Goal: Use online tool/utility: Utilize a website feature to perform a specific function

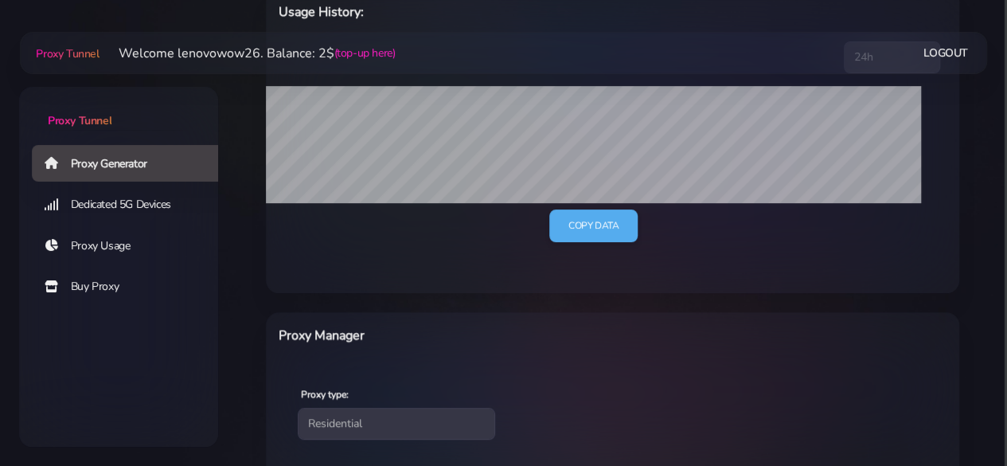
scroll to position [239, 0]
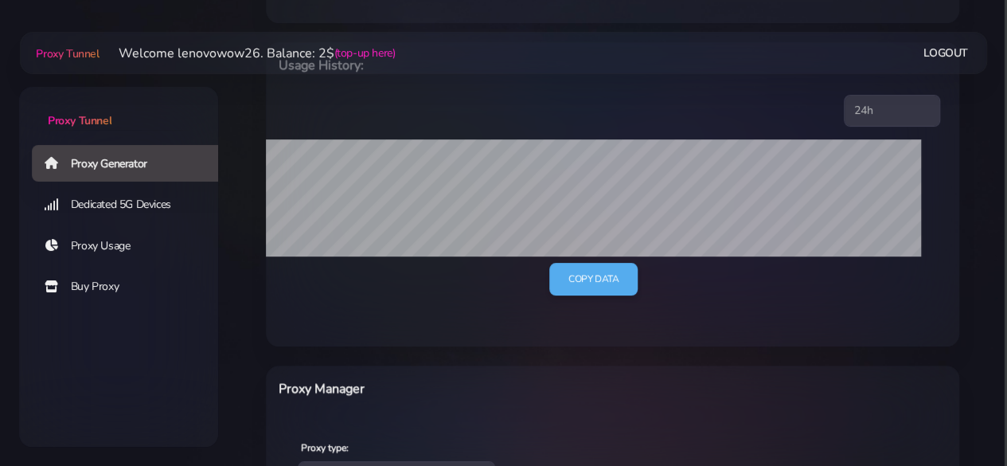
click at [164, 170] on link "Proxy Generator" at bounding box center [131, 163] width 199 height 37
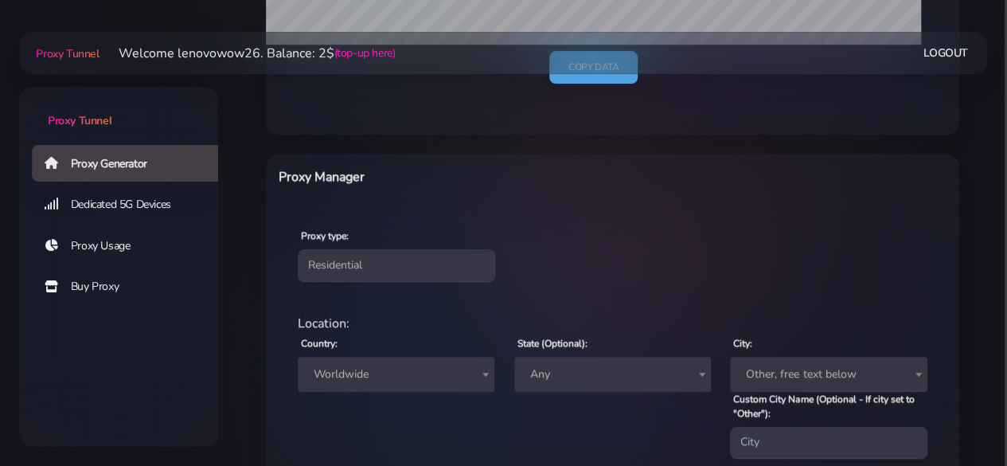
scroll to position [491, 0]
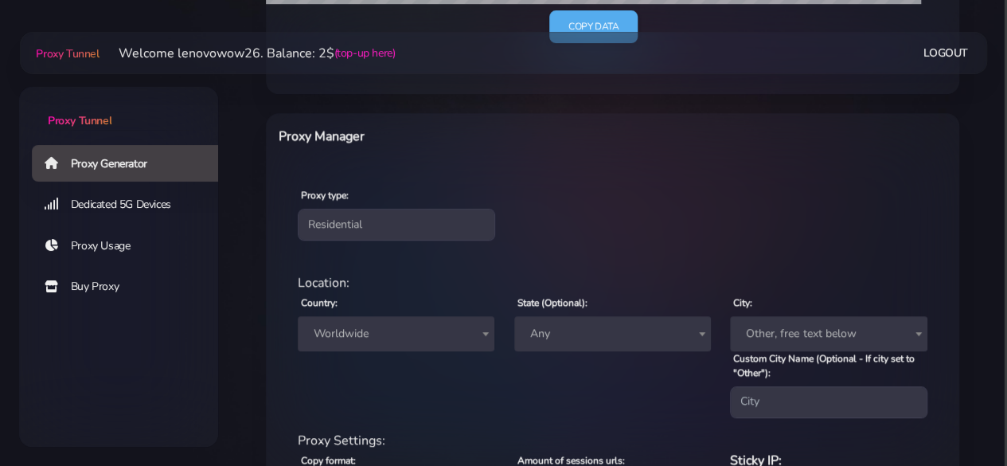
click at [361, 329] on span "Worldwide" at bounding box center [396, 333] width 178 height 22
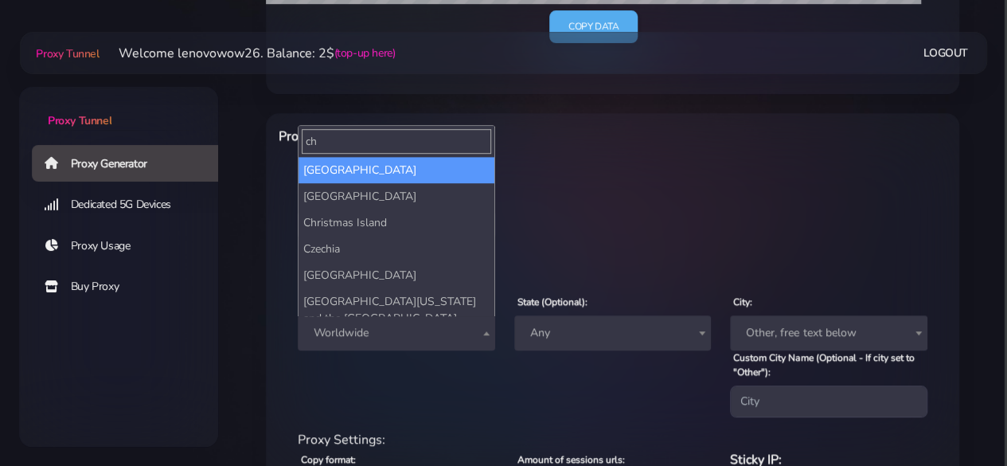
type input "ch"
select select "CL"
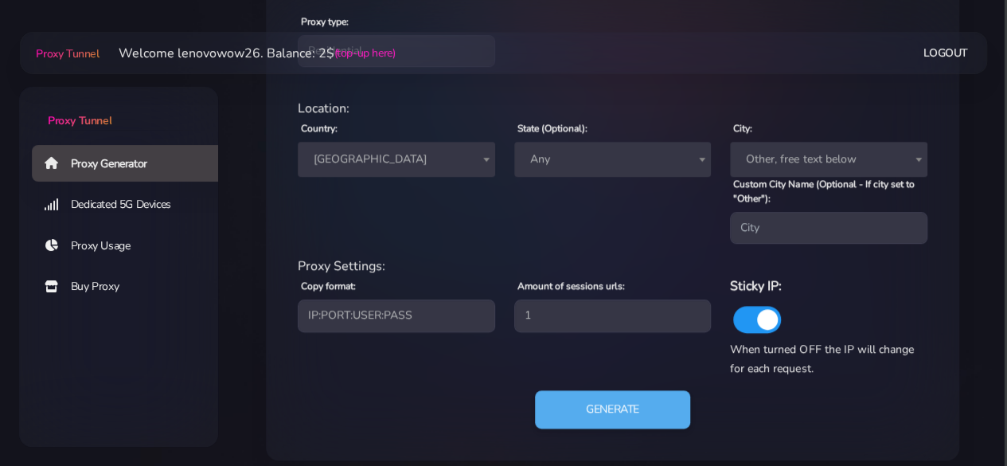
scroll to position [678, 0]
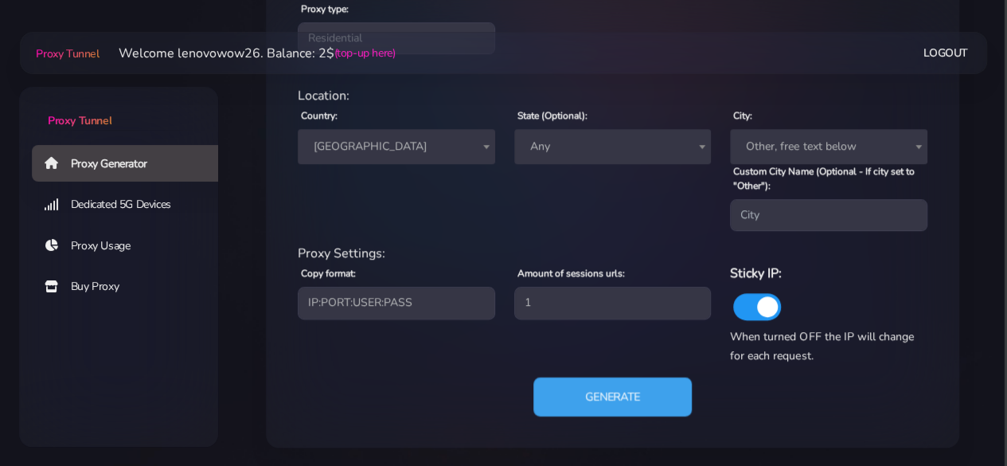
click at [626, 383] on button "Generate" at bounding box center [613, 396] width 158 height 39
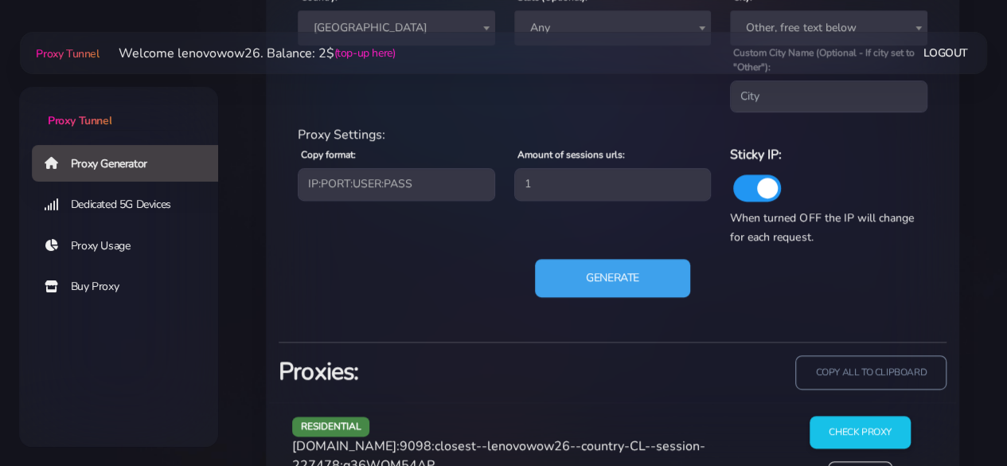
scroll to position [870, 0]
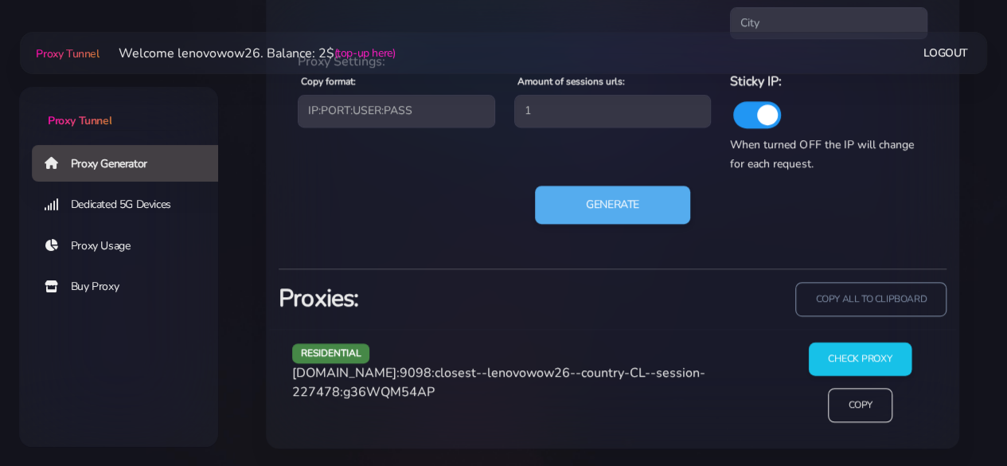
click at [858, 361] on input "Check Proxy" at bounding box center [860, 358] width 103 height 33
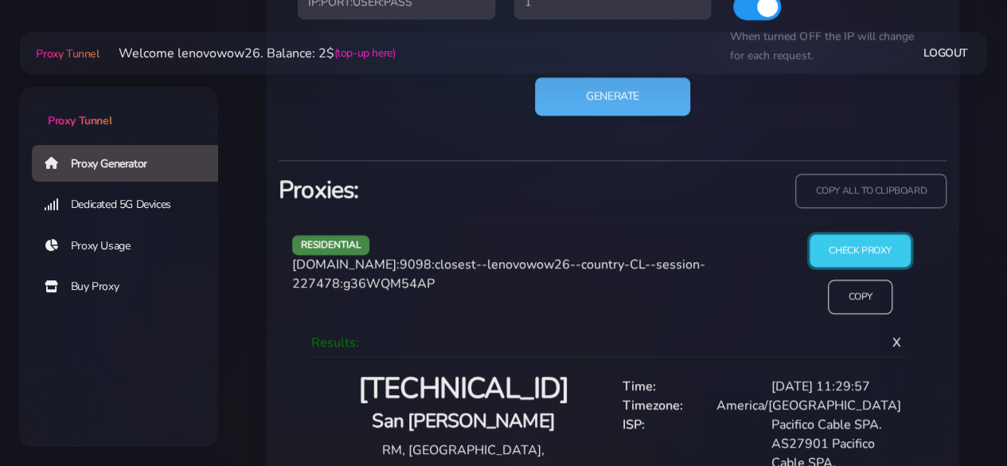
scroll to position [1014, 0]
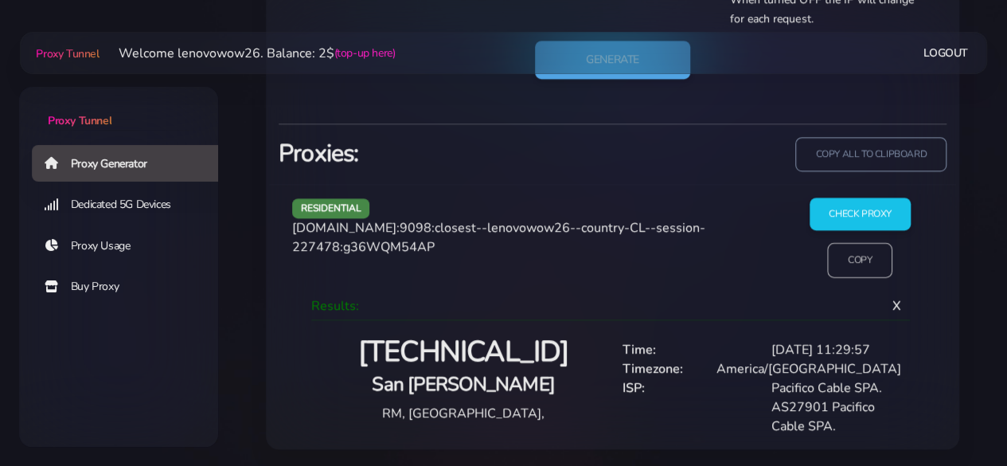
click at [852, 259] on input "Copy" at bounding box center [860, 260] width 65 height 35
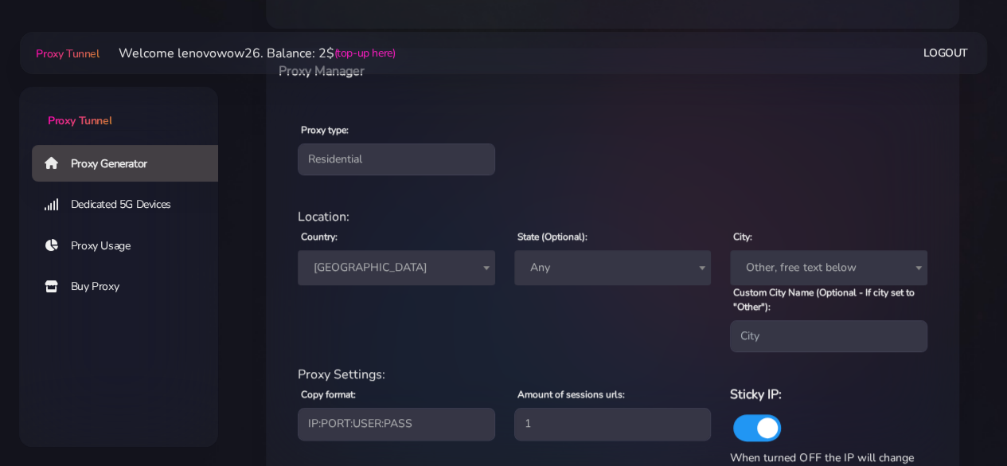
scroll to position [537, 0]
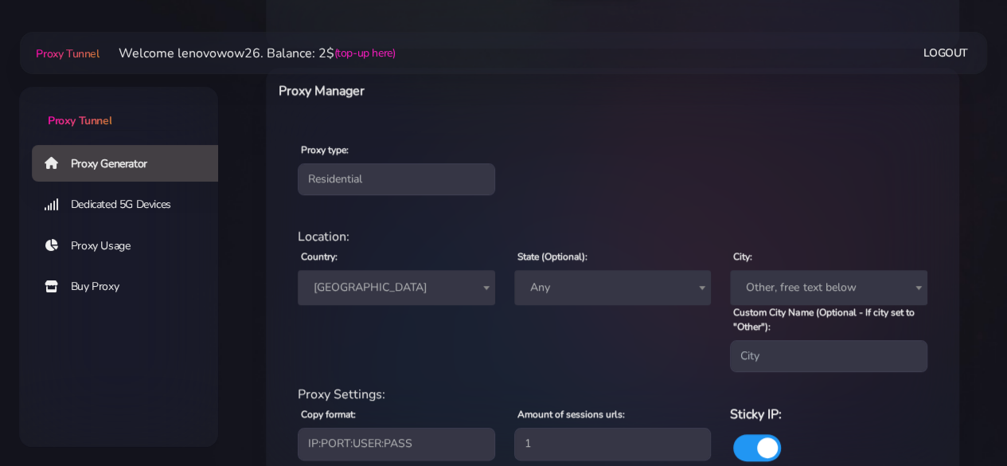
click at [405, 279] on span "[GEOGRAPHIC_DATA]" at bounding box center [396, 287] width 178 height 22
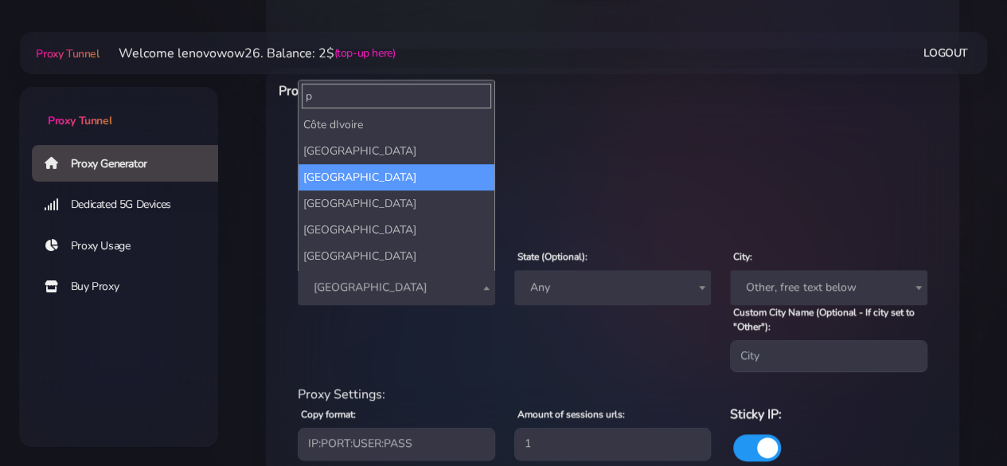
scroll to position [0, 0]
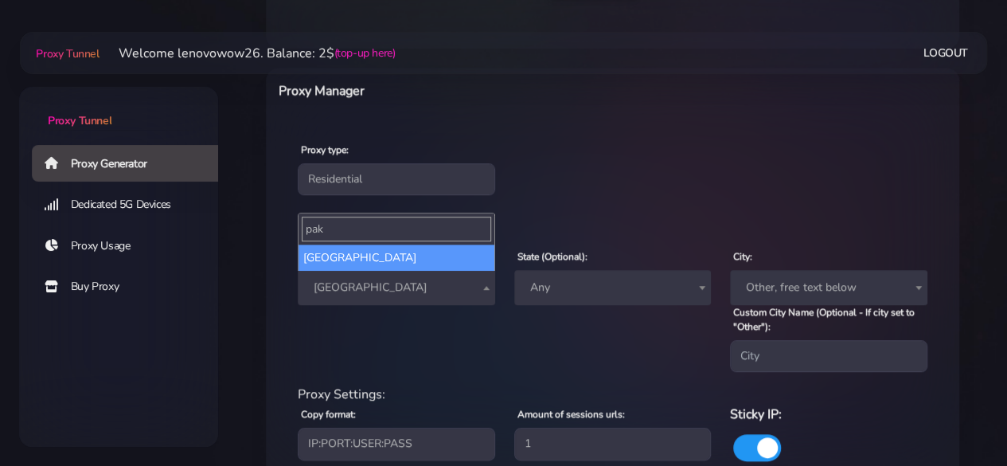
type input "pak"
select select "PK"
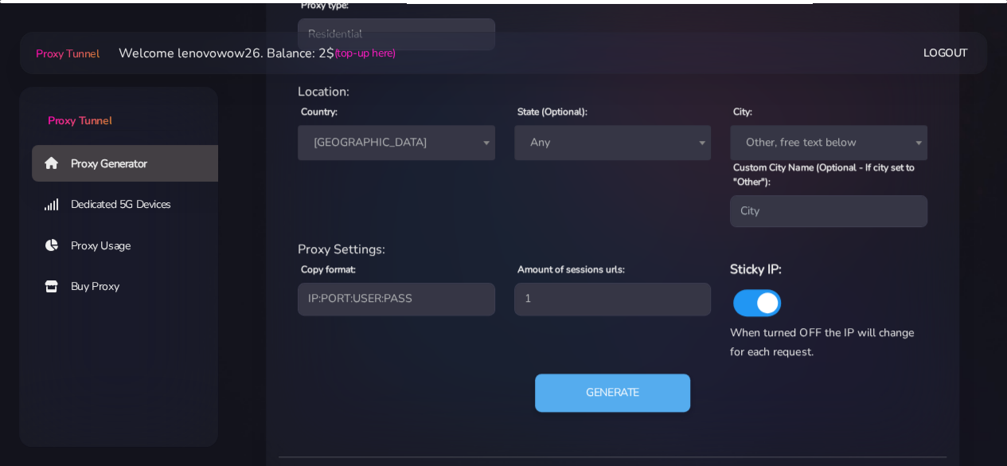
scroll to position [696, 0]
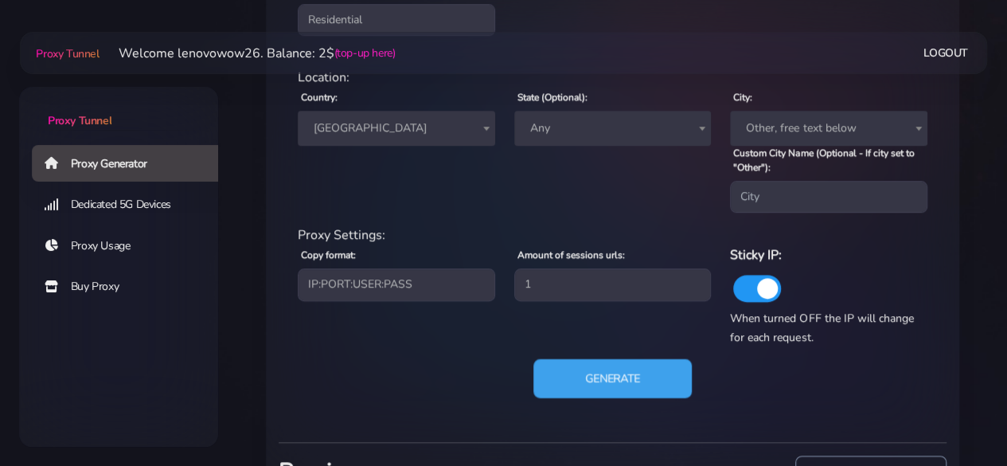
click at [639, 383] on button "Generate" at bounding box center [613, 378] width 158 height 39
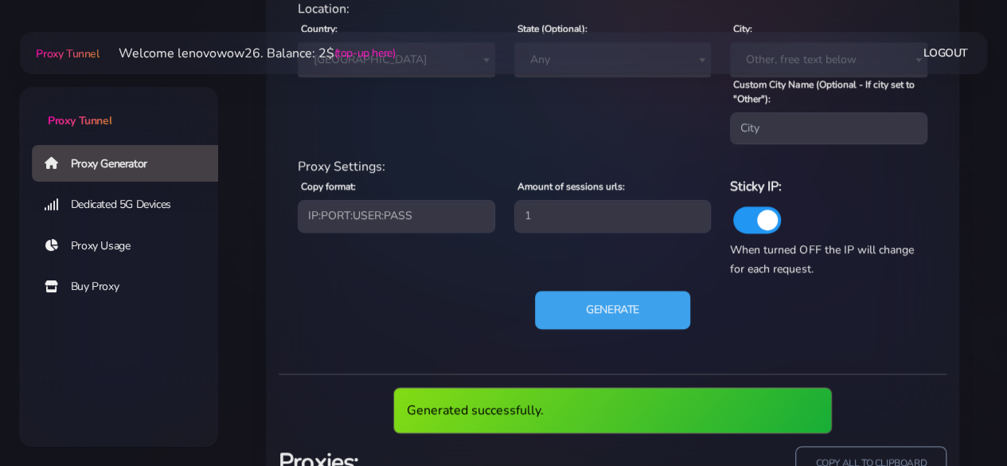
scroll to position [855, 0]
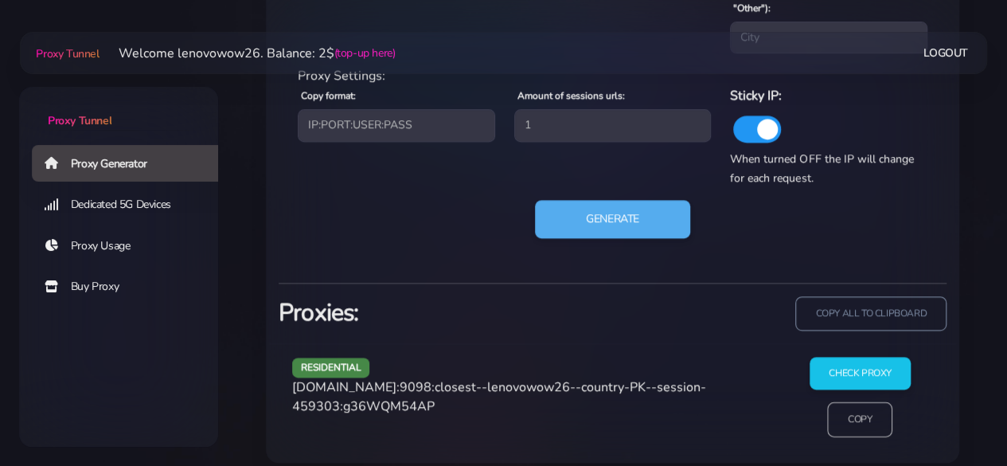
click at [862, 431] on input "Copy" at bounding box center [860, 419] width 65 height 35
click at [858, 380] on input "Check Proxy" at bounding box center [860, 373] width 103 height 33
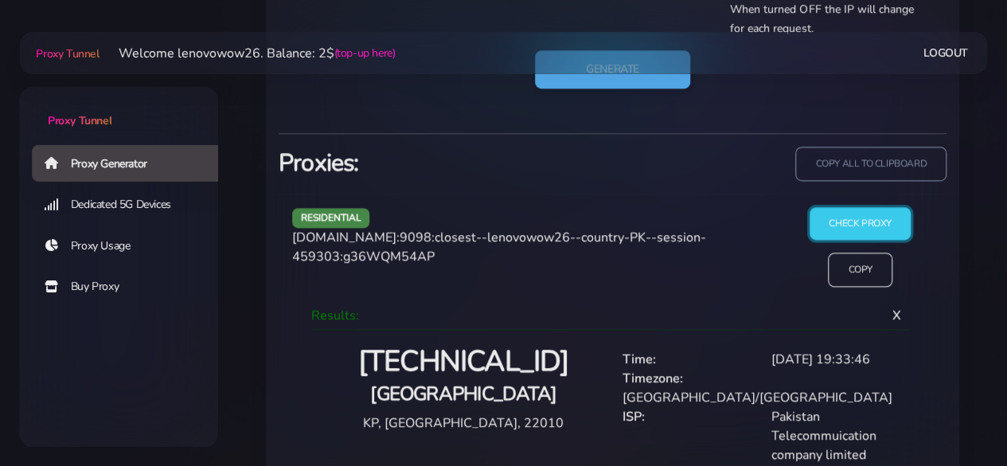
scroll to position [1072, 0]
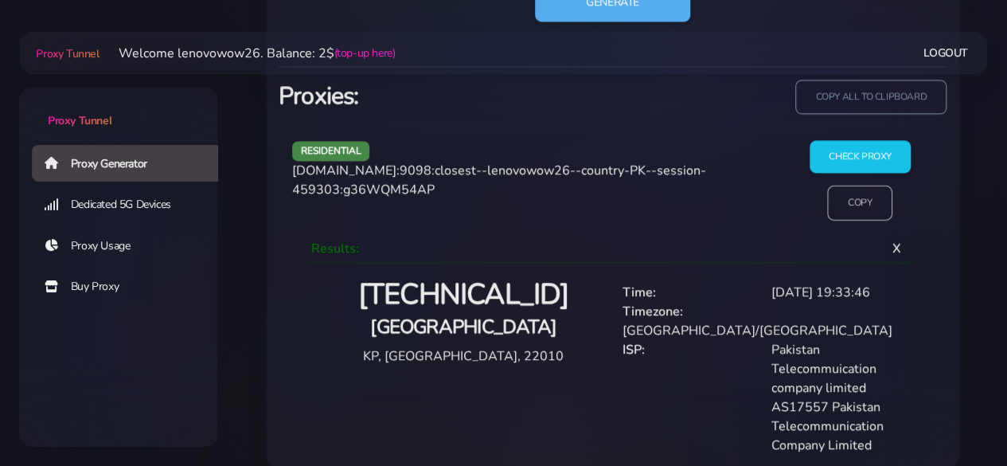
click at [840, 209] on input "Copy" at bounding box center [860, 203] width 65 height 35
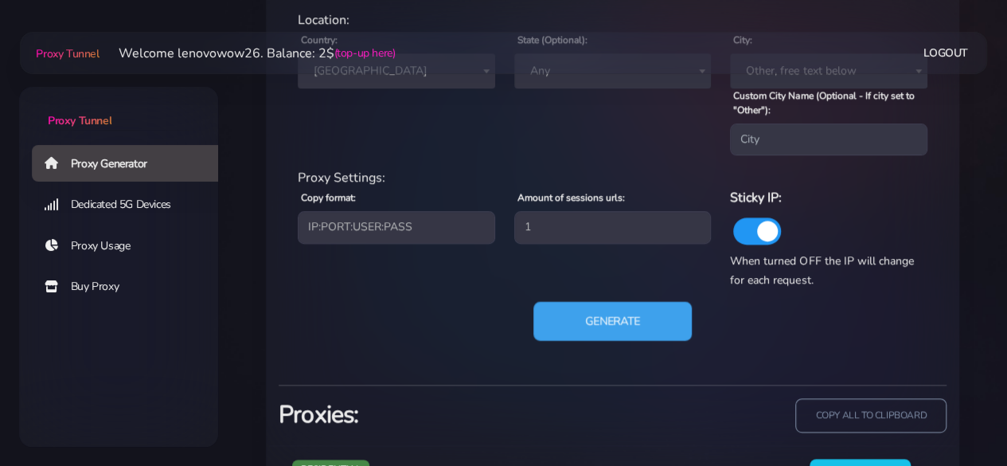
click at [583, 319] on button "Generate" at bounding box center [613, 321] width 158 height 39
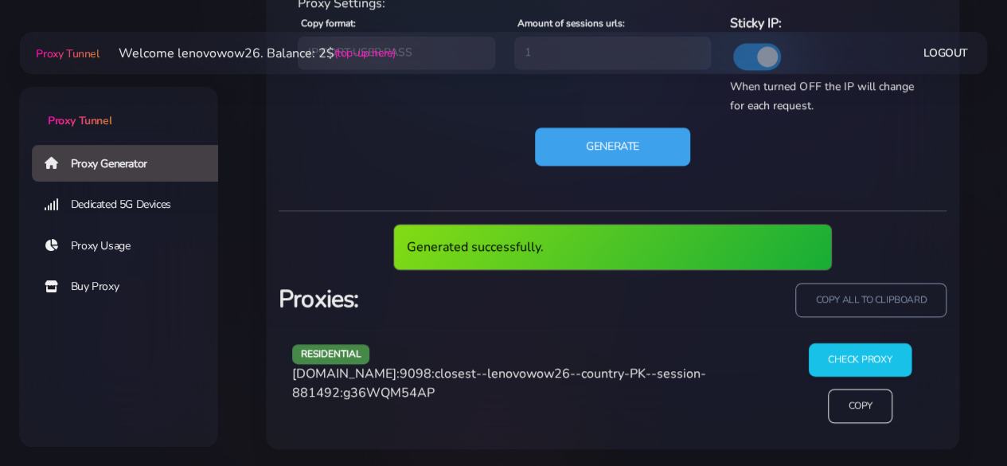
scroll to position [870, 0]
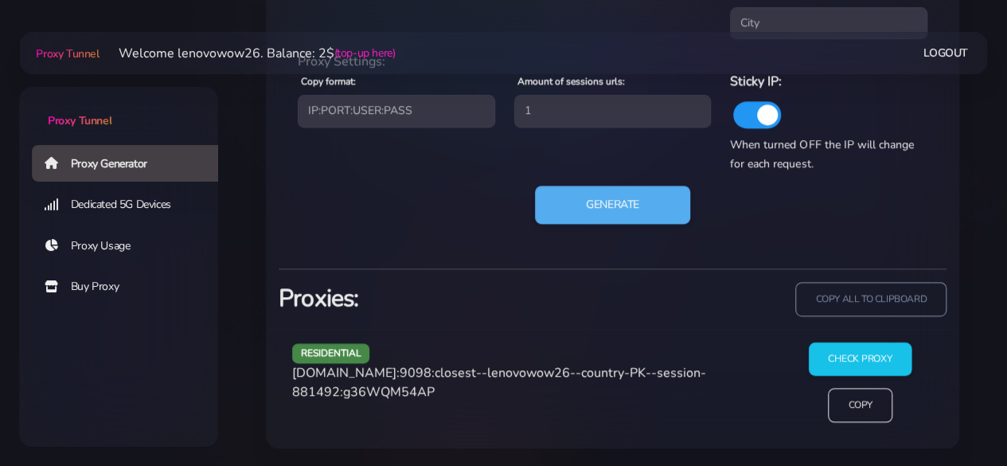
click at [827, 354] on input "Check Proxy" at bounding box center [860, 358] width 103 height 33
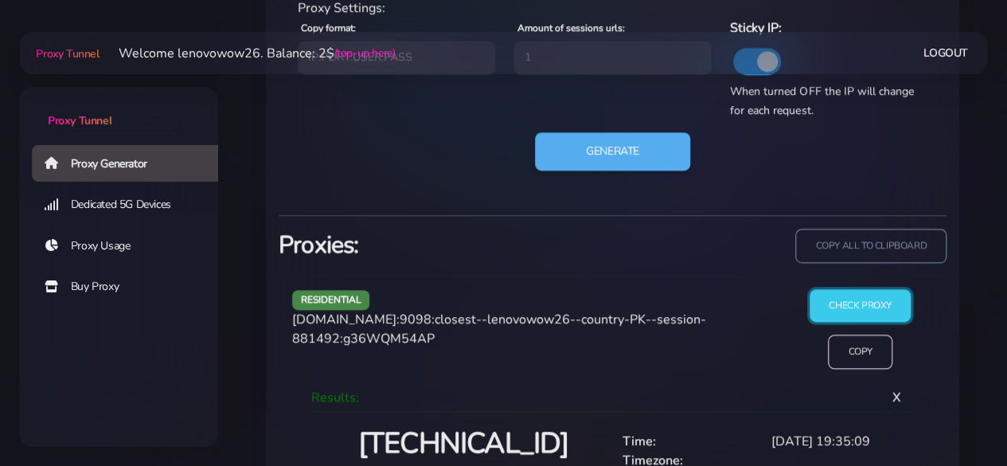
scroll to position [922, 0]
click at [857, 358] on input "Copy" at bounding box center [860, 352] width 65 height 35
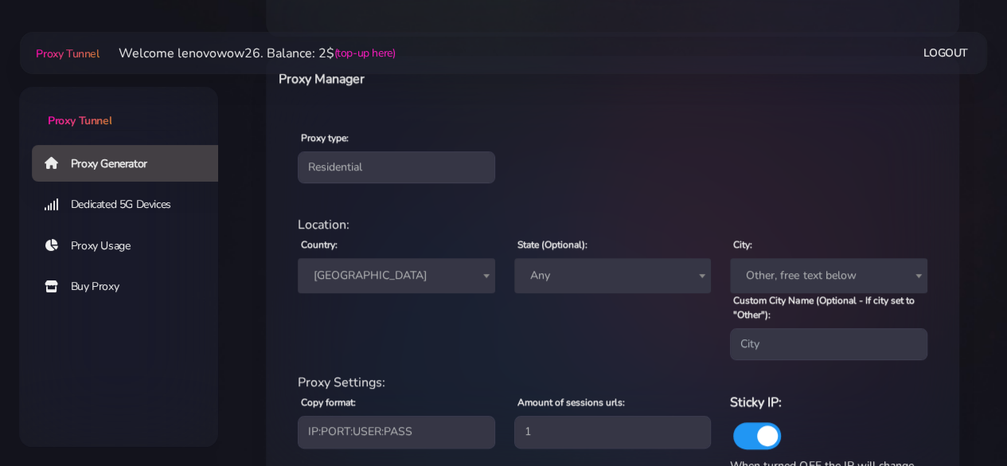
scroll to position [524, 0]
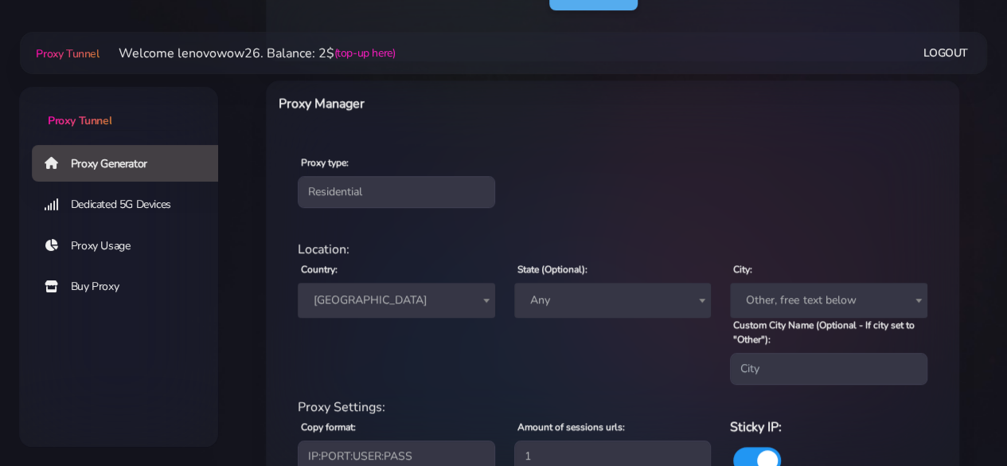
click at [392, 299] on span "[GEOGRAPHIC_DATA]" at bounding box center [396, 300] width 178 height 22
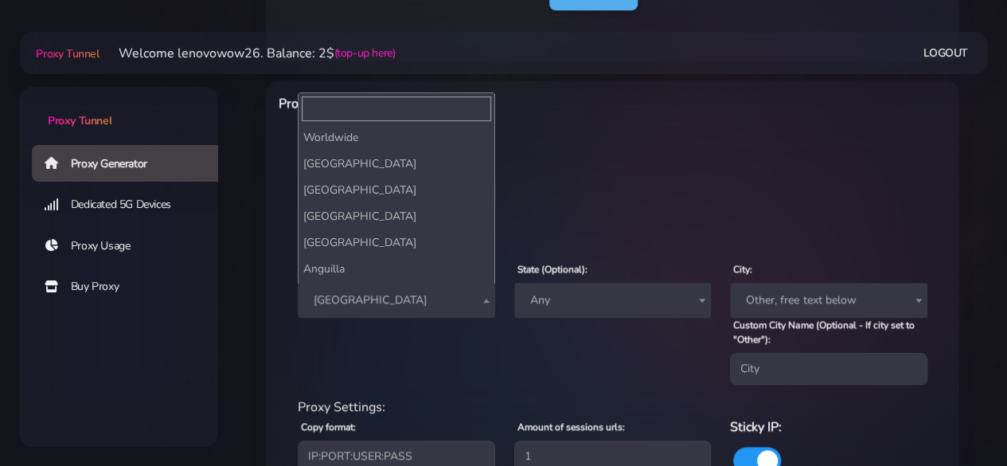
scroll to position [4701, 0]
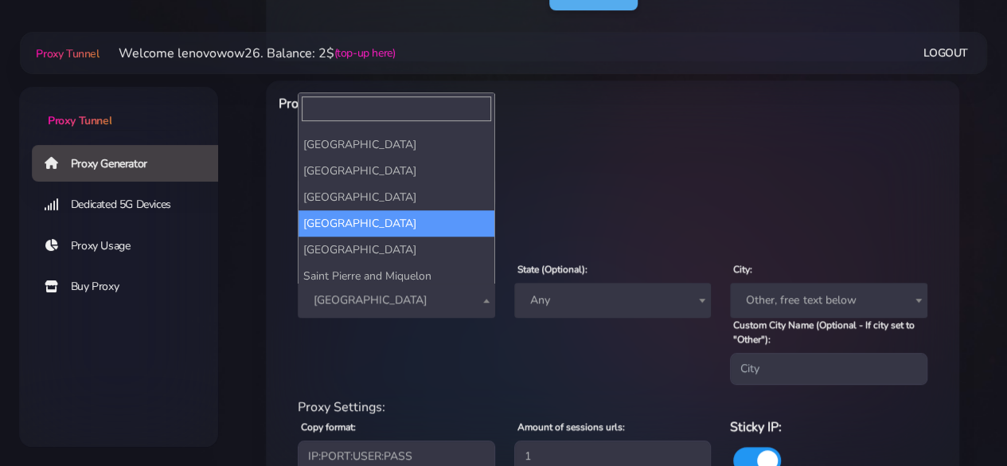
click at [350, 110] on input "Search" at bounding box center [397, 108] width 190 height 25
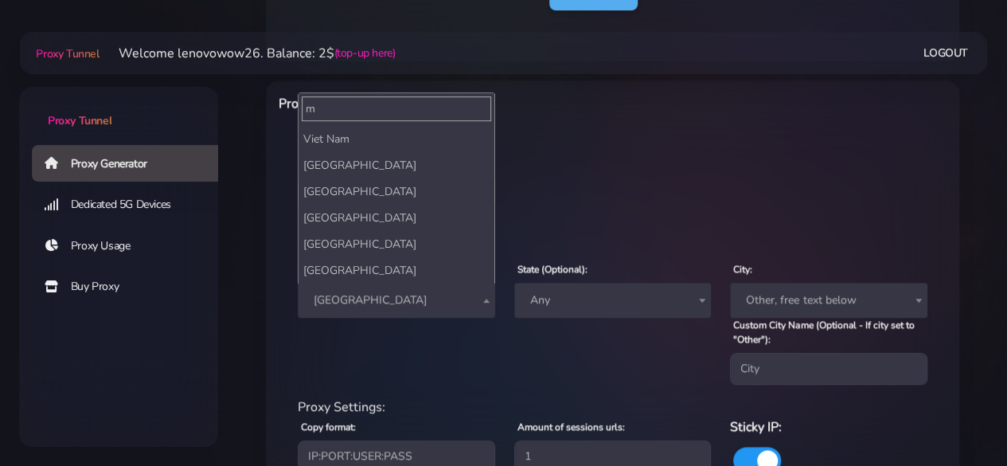
scroll to position [0, 0]
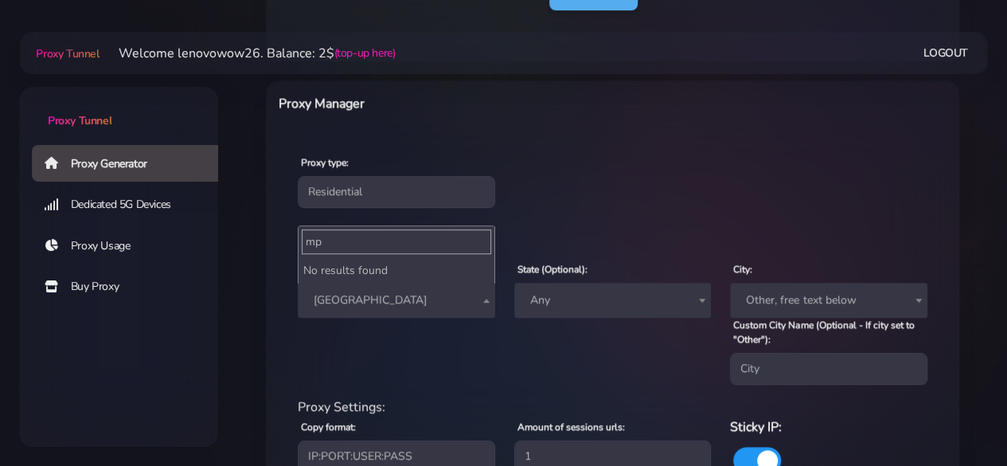
type input "m"
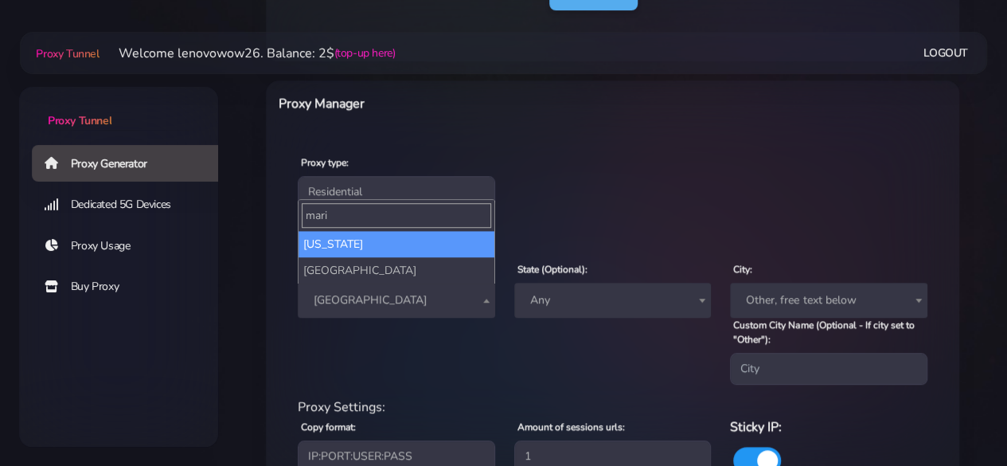
type input "mari"
select select "MP"
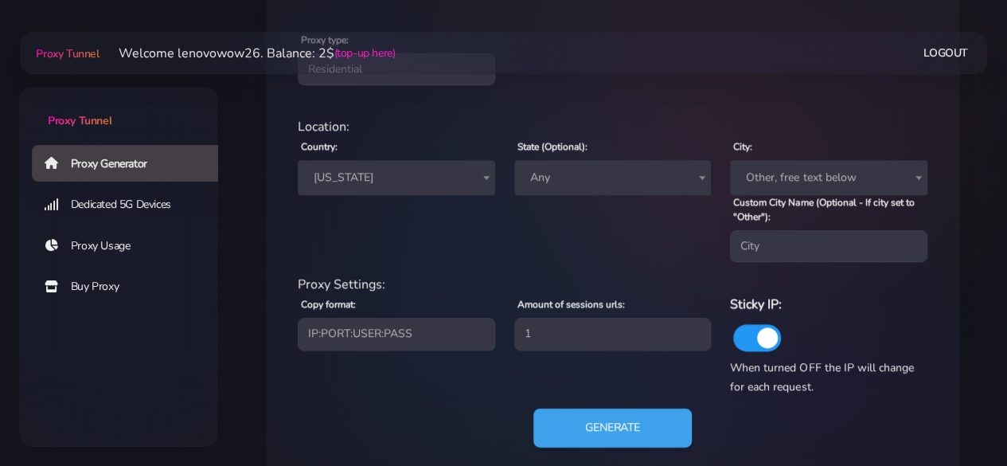
scroll to position [683, 0]
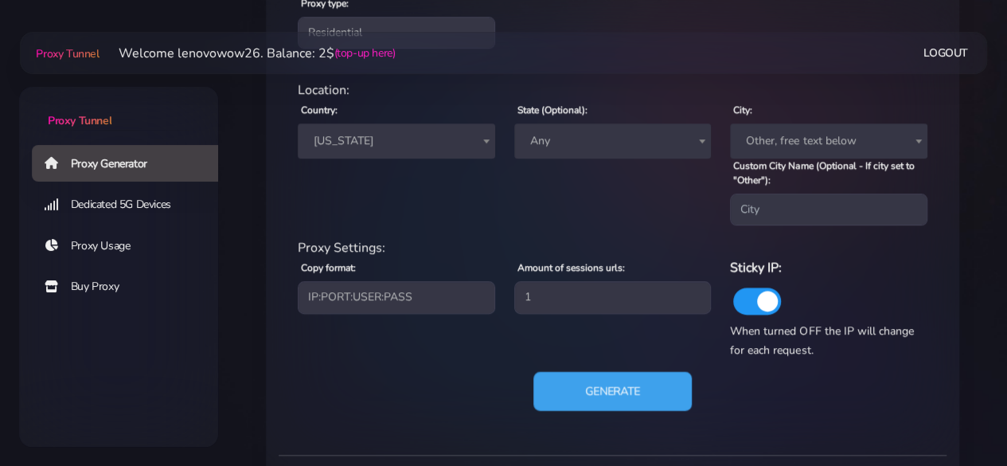
click at [600, 393] on button "Generate" at bounding box center [613, 391] width 158 height 39
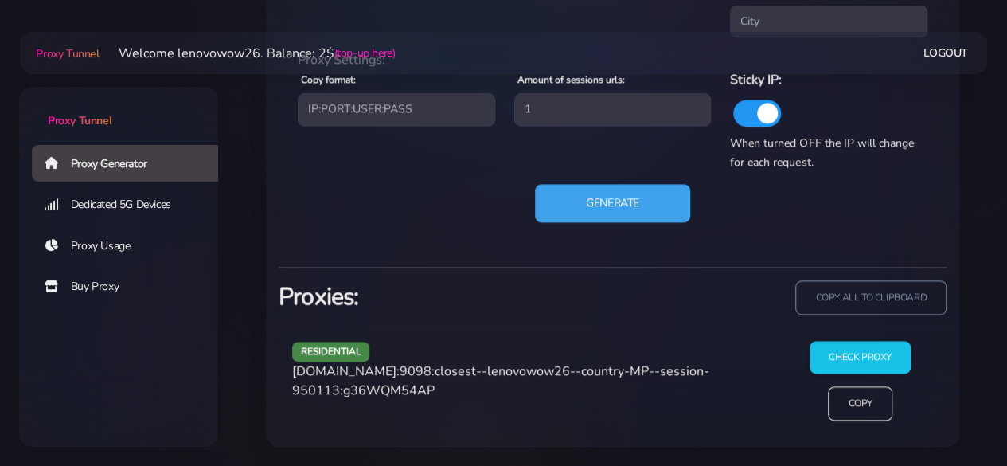
scroll to position [870, 0]
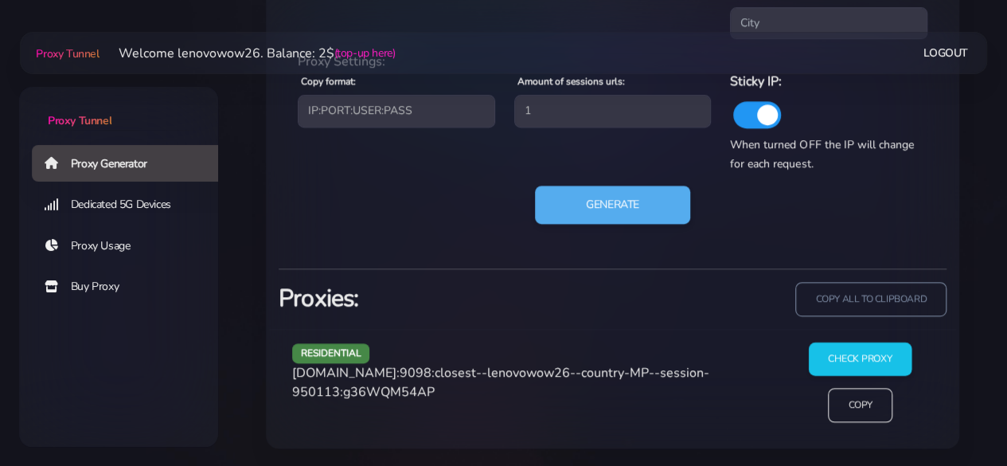
click at [849, 361] on input "Check Proxy" at bounding box center [860, 358] width 103 height 33
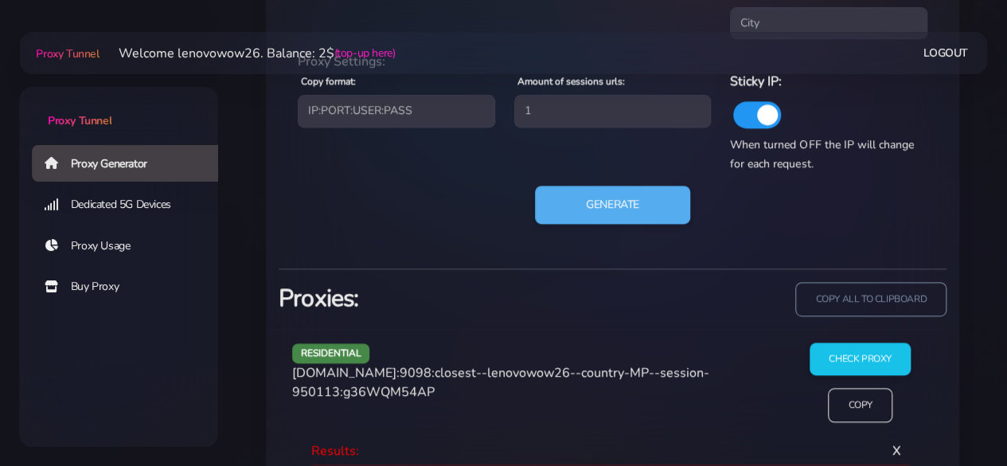
click at [619, 233] on div "Generate" at bounding box center [612, 211] width 649 height 51
click at [612, 205] on button "Generate" at bounding box center [613, 205] width 158 height 39
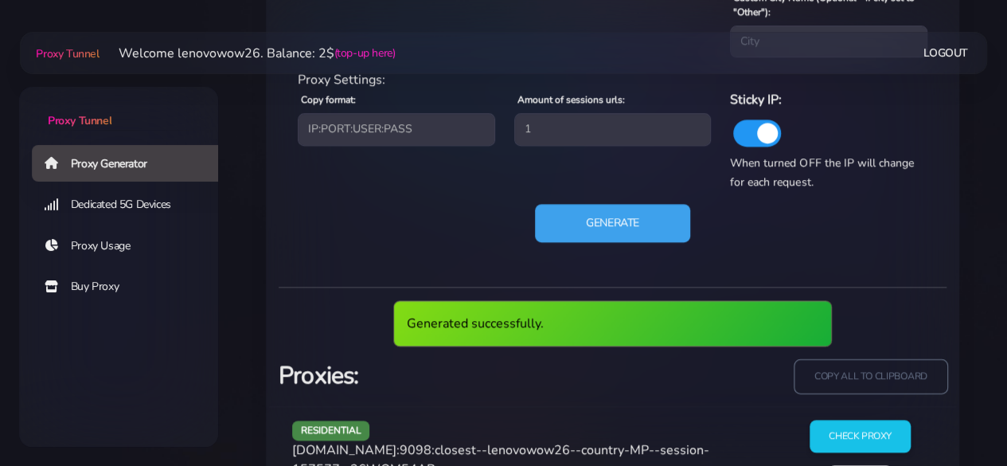
scroll to position [848, 0]
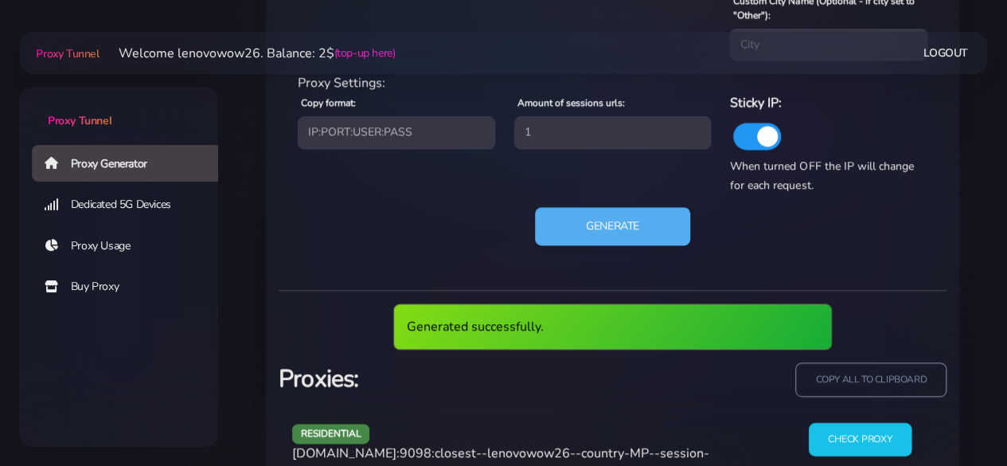
click at [846, 436] on input "Check Proxy" at bounding box center [860, 439] width 103 height 33
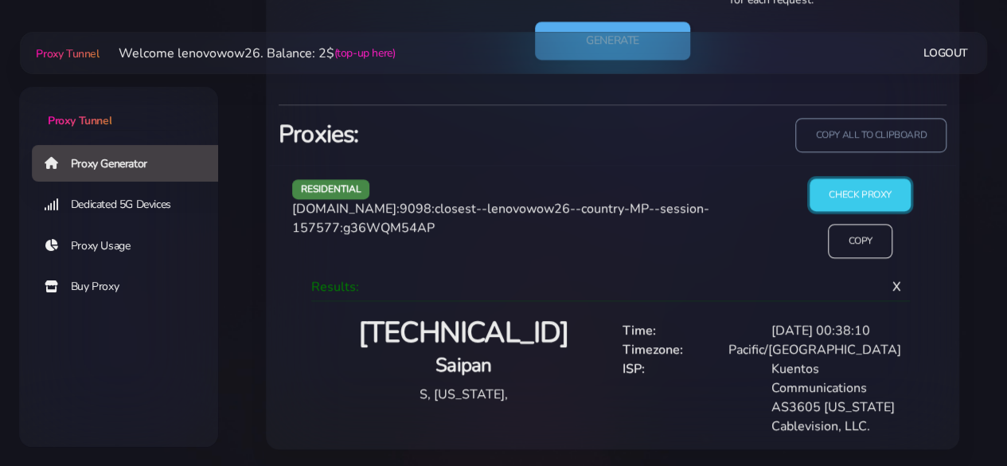
scroll to position [1034, 0]
click at [844, 244] on input "Copy" at bounding box center [860, 241] width 65 height 35
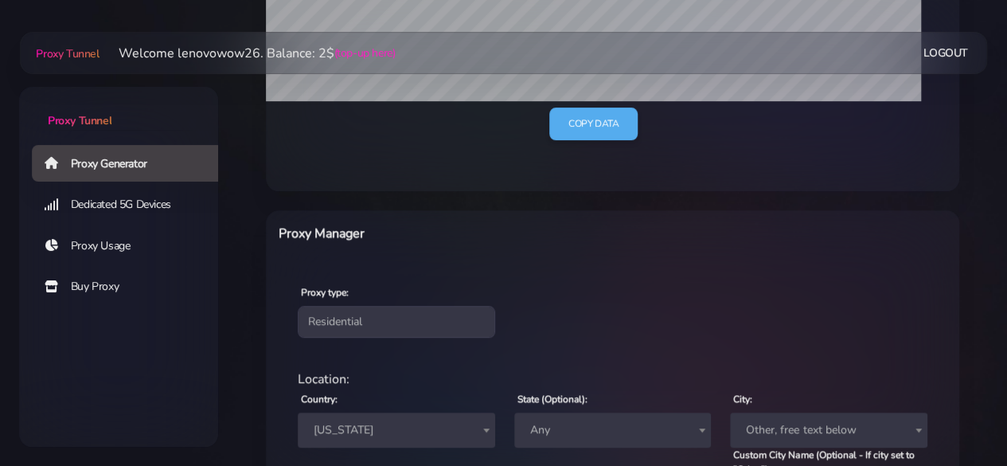
scroll to position [397, 0]
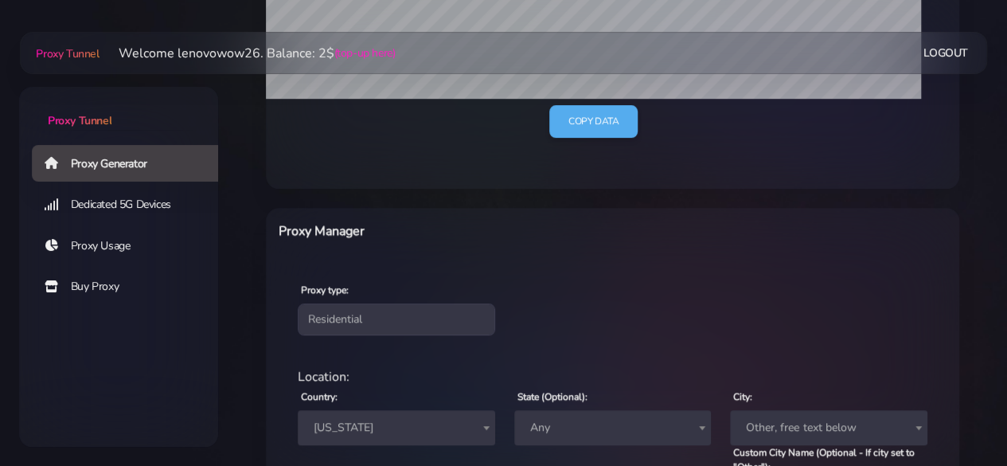
click at [425, 416] on span "[US_STATE]" at bounding box center [396, 427] width 178 height 22
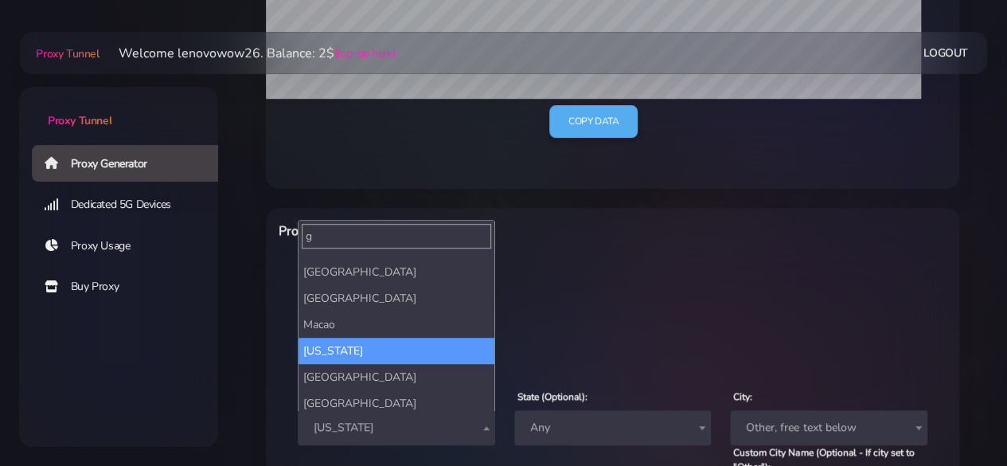
scroll to position [0, 0]
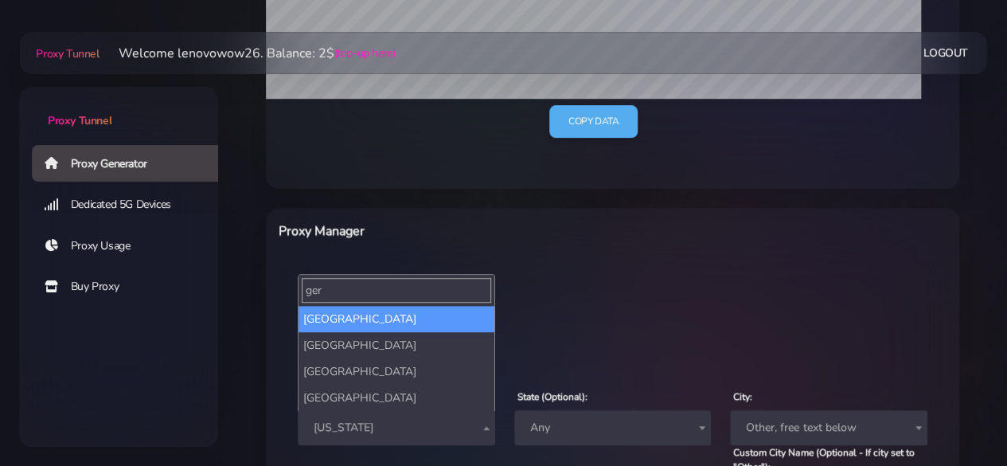
type input "ger"
select select "DE"
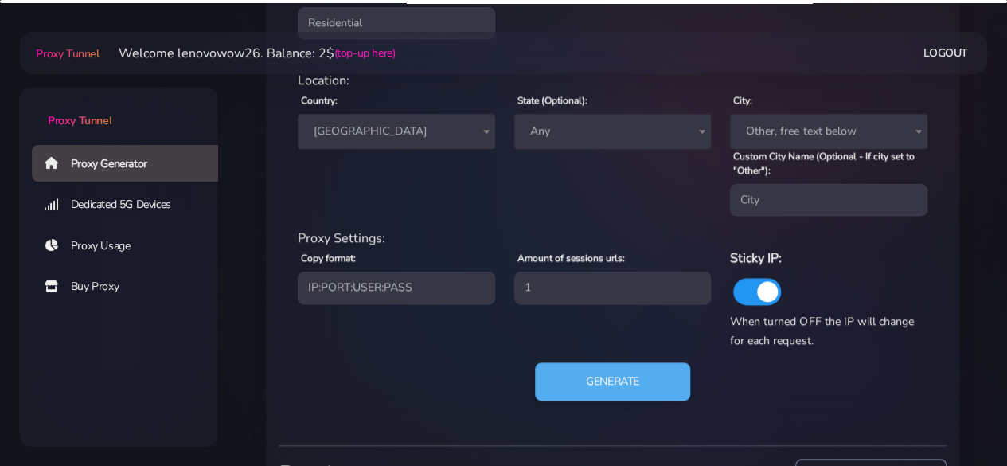
scroll to position [795, 0]
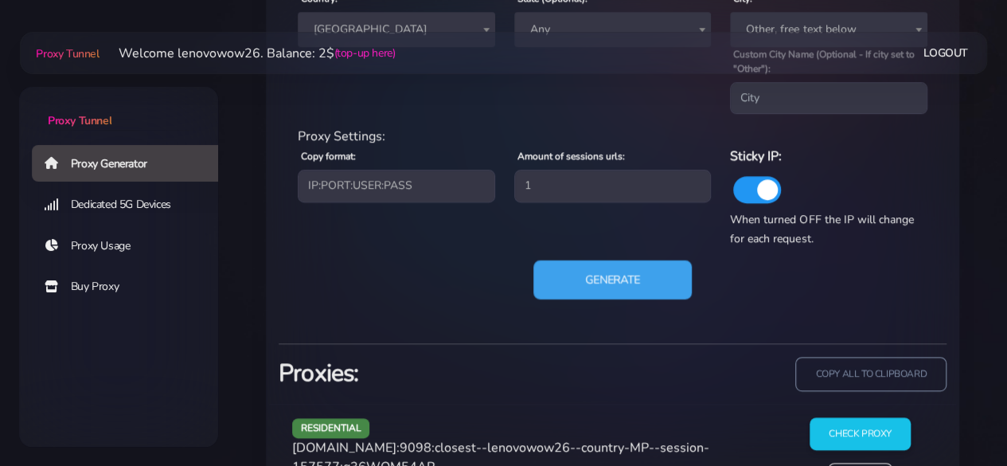
click at [629, 278] on button "Generate" at bounding box center [613, 279] width 158 height 39
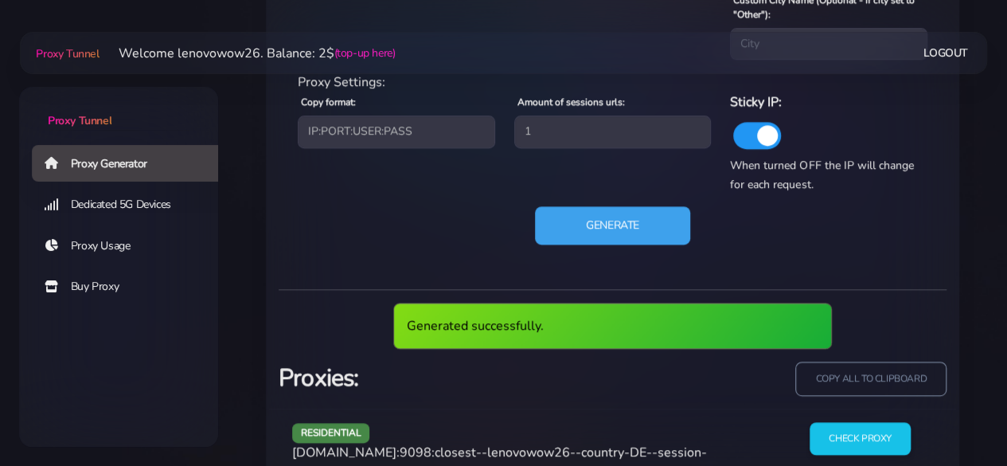
scroll to position [848, 0]
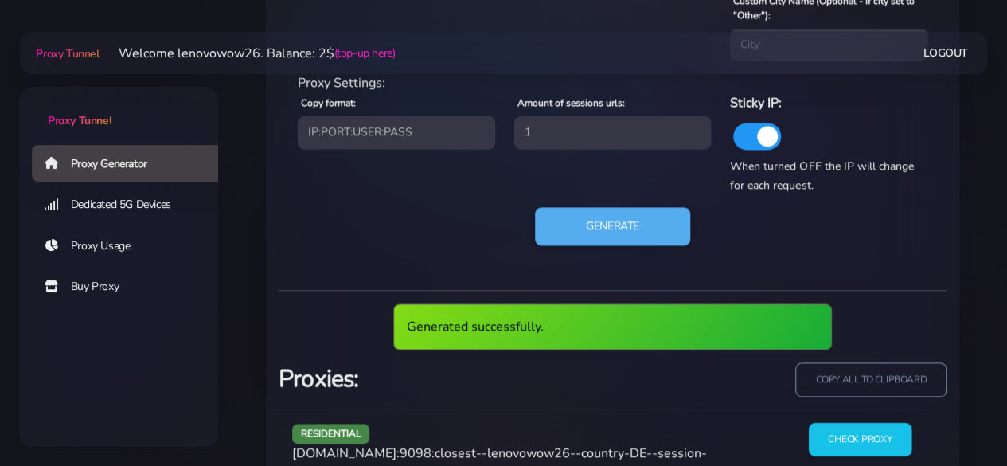
click at [847, 425] on input "Check Proxy" at bounding box center [860, 439] width 103 height 33
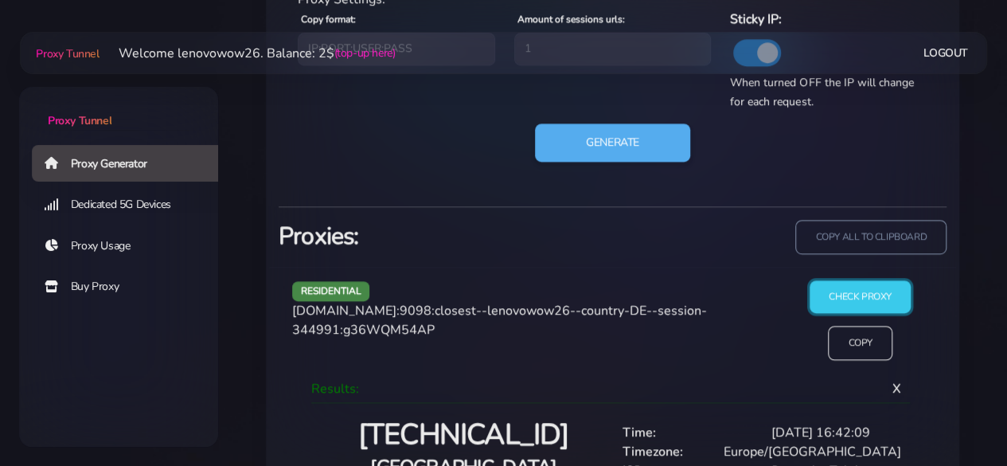
scroll to position [922, 0]
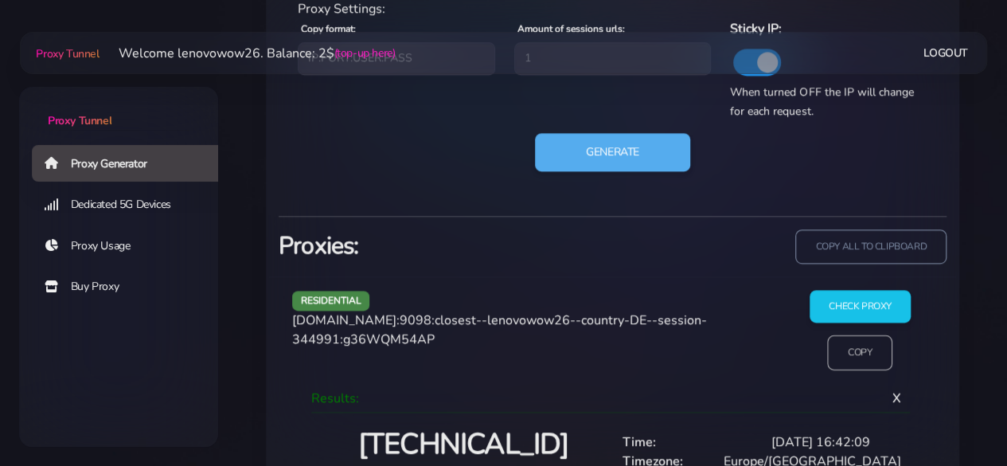
click at [846, 346] on input "Copy" at bounding box center [860, 352] width 65 height 35
click at [870, 353] on input "Copy" at bounding box center [860, 352] width 65 height 35
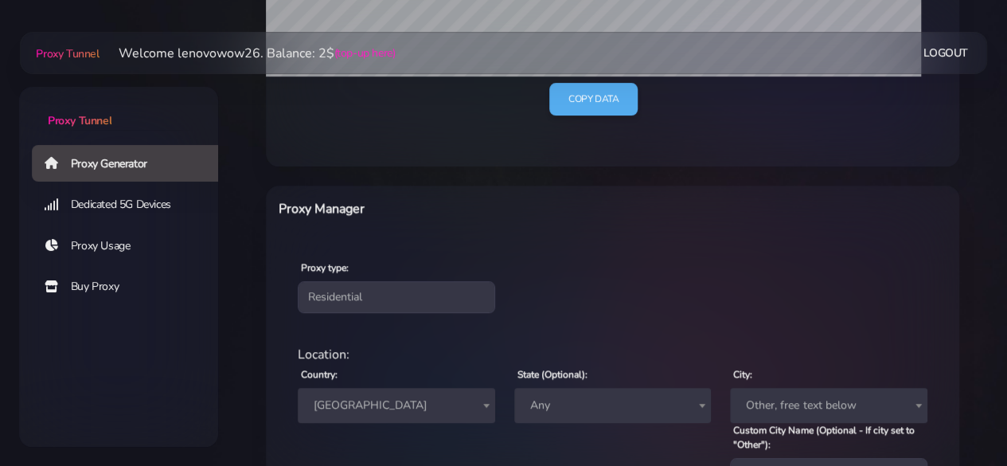
scroll to position [444, 0]
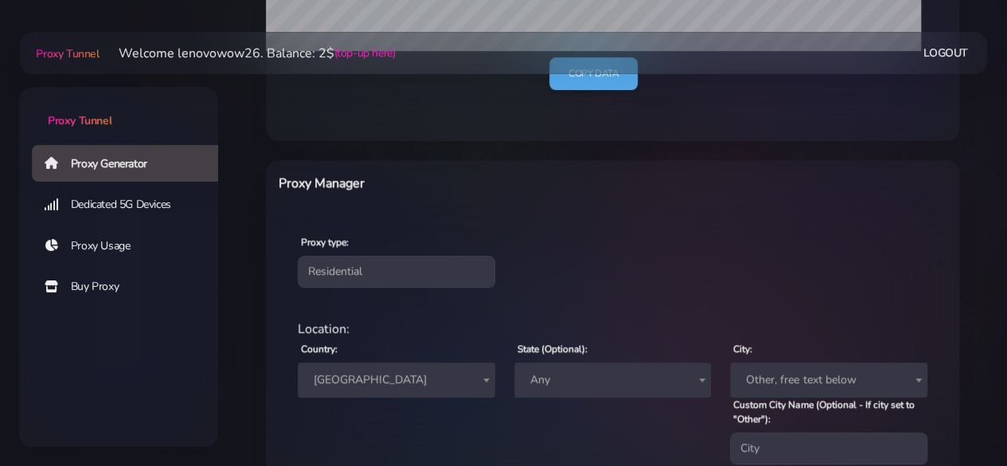
click at [386, 382] on span "[GEOGRAPHIC_DATA]" at bounding box center [396, 380] width 178 height 22
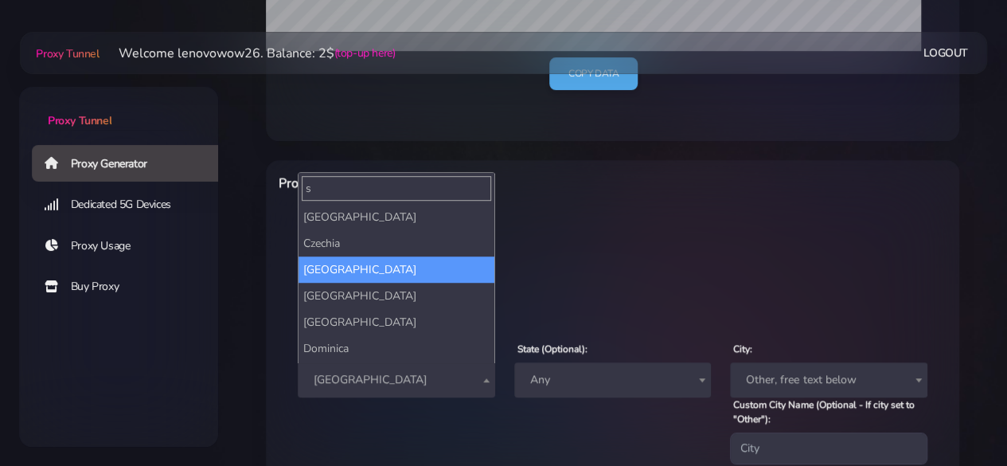
scroll to position [0, 0]
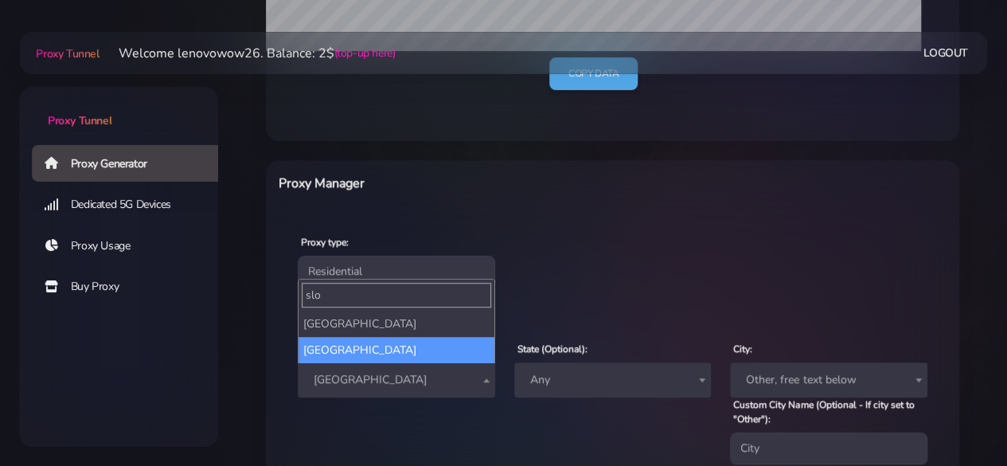
type input "slo"
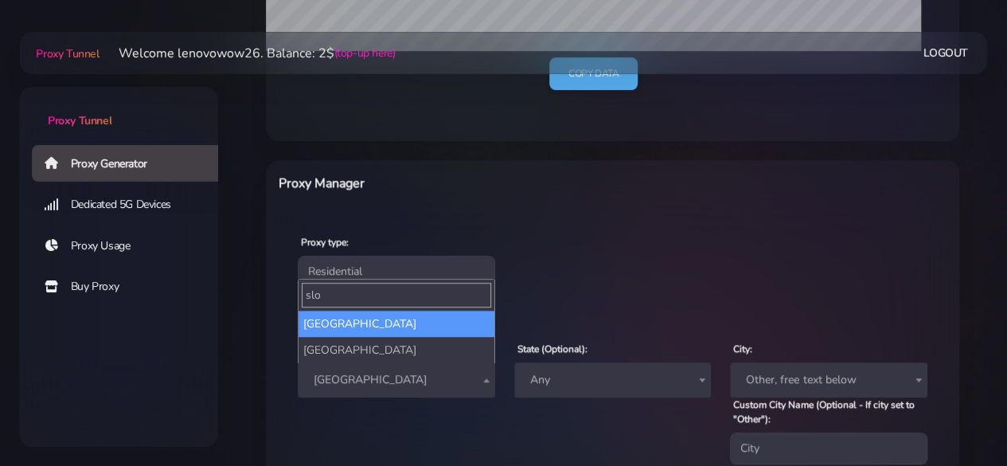
select select "SI"
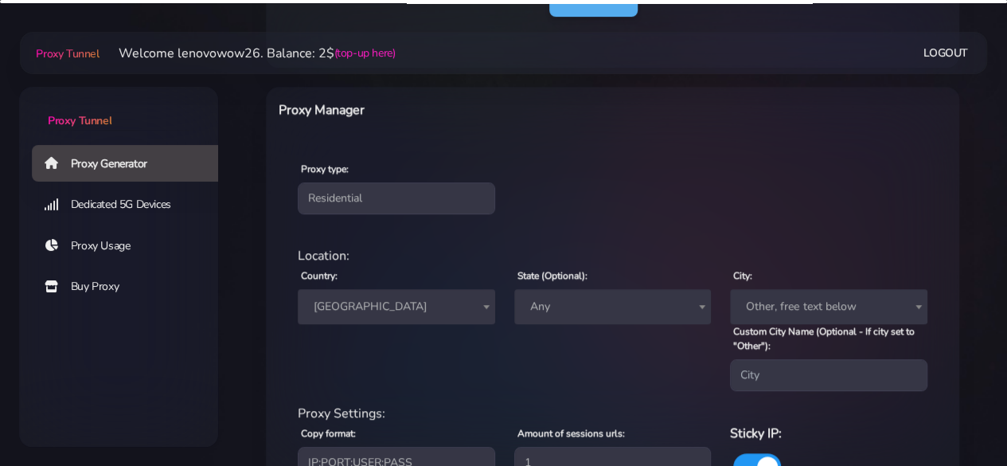
scroll to position [683, 0]
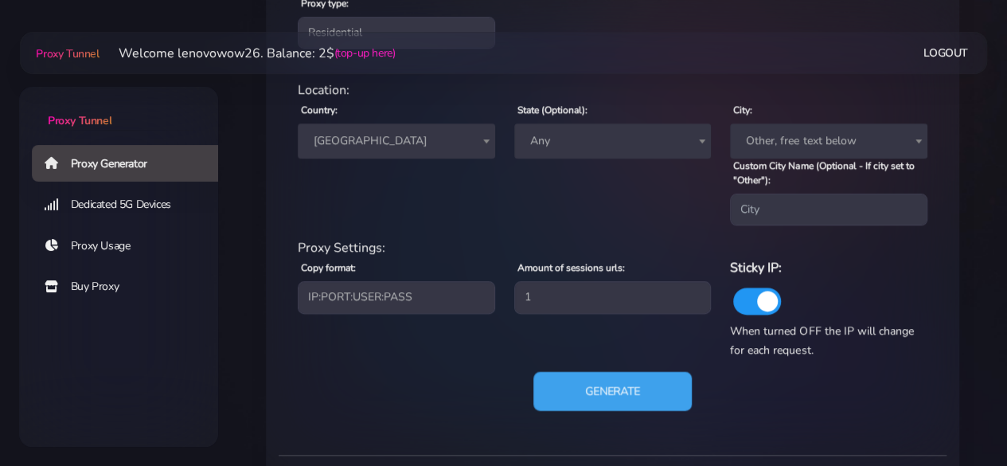
click at [593, 400] on button "Generate" at bounding box center [613, 391] width 158 height 39
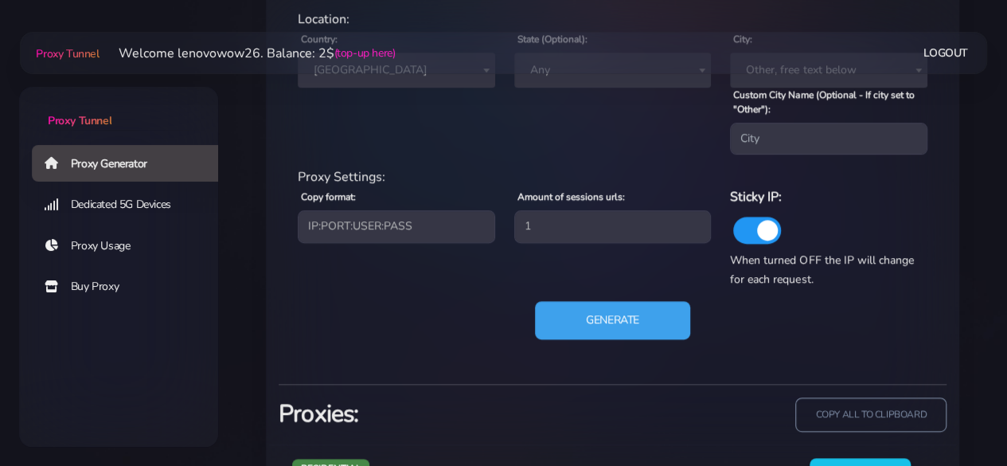
scroll to position [790, 0]
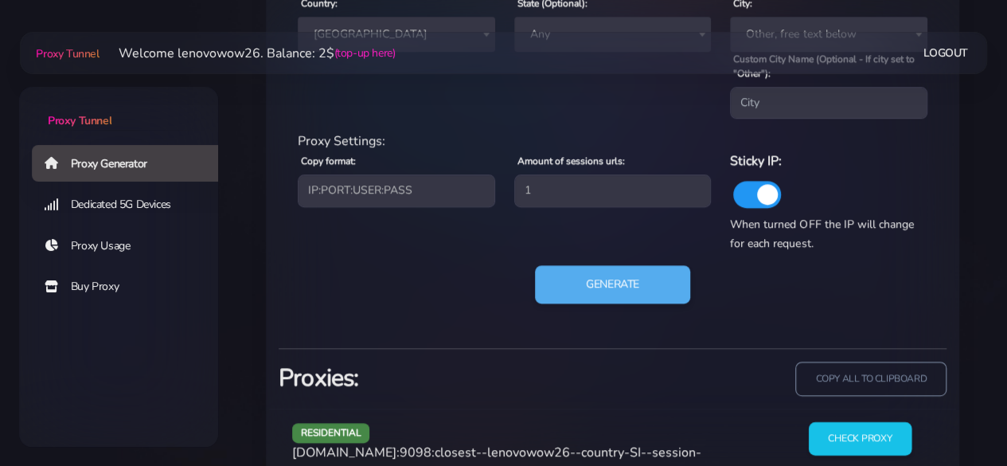
click at [889, 446] on input "Check Proxy" at bounding box center [860, 438] width 103 height 33
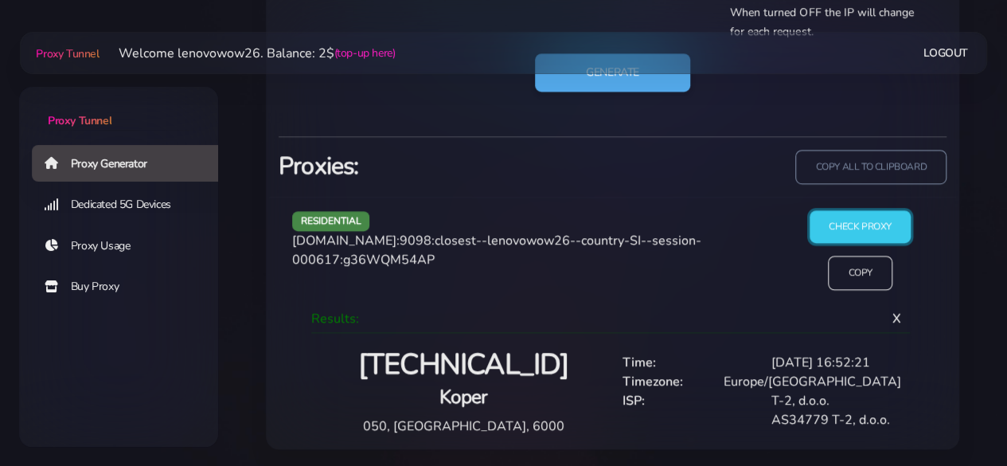
scroll to position [842, 0]
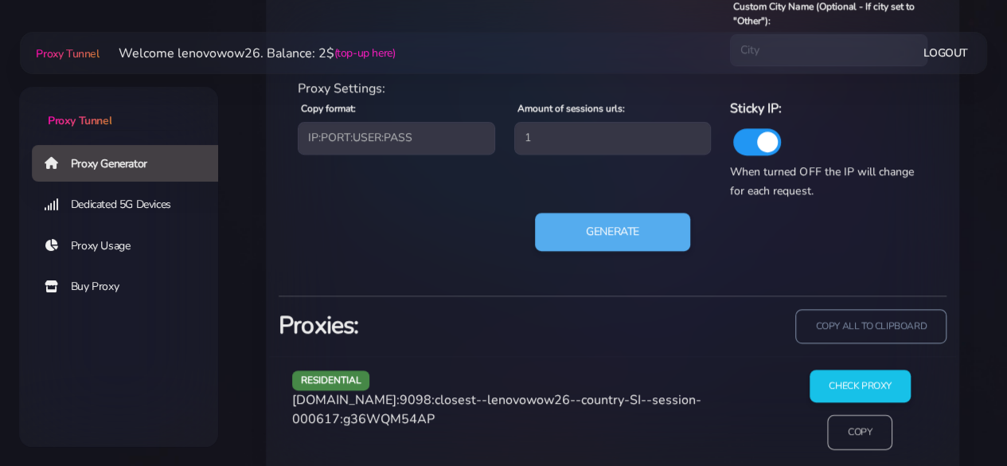
click at [844, 434] on input "Copy" at bounding box center [860, 432] width 65 height 35
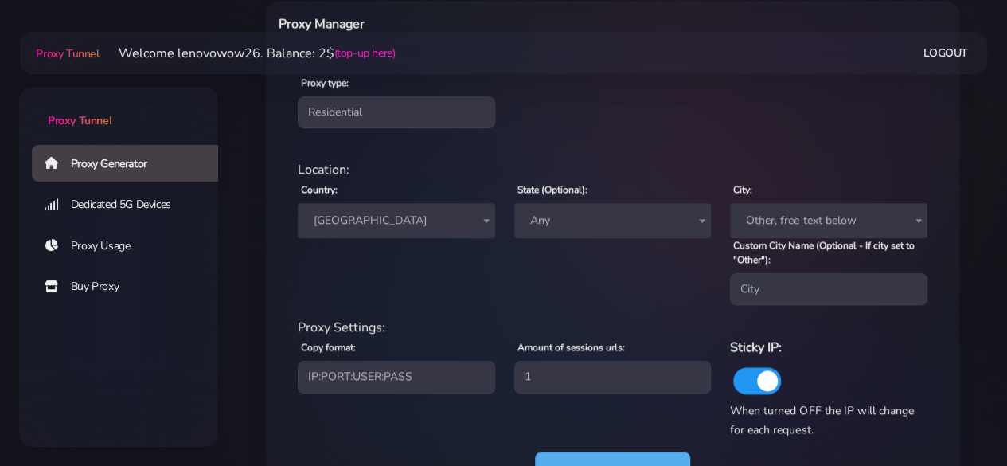
scroll to position [683, 0]
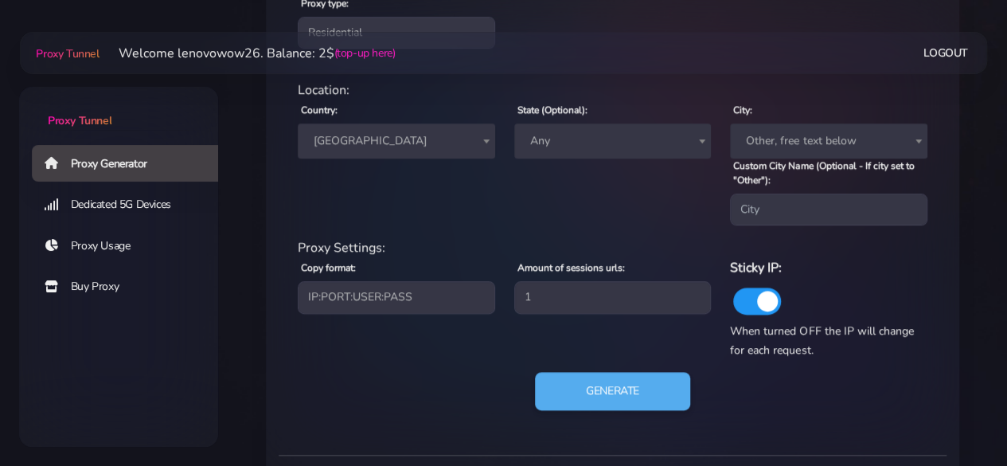
click at [348, 138] on span "[GEOGRAPHIC_DATA]" at bounding box center [396, 141] width 178 height 22
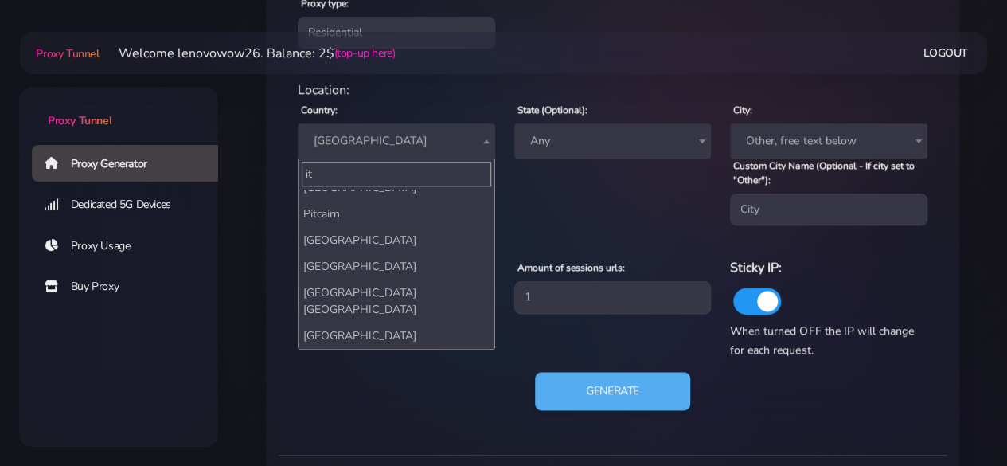
scroll to position [0, 0]
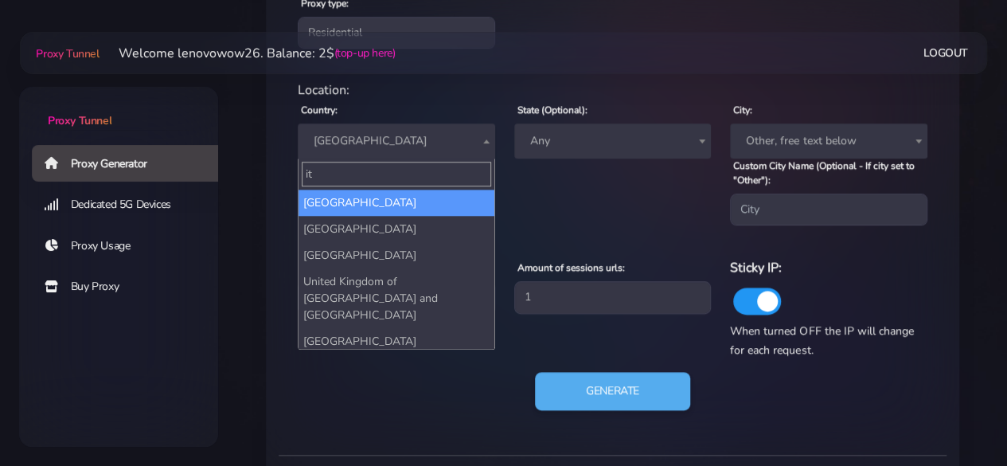
type input "ita"
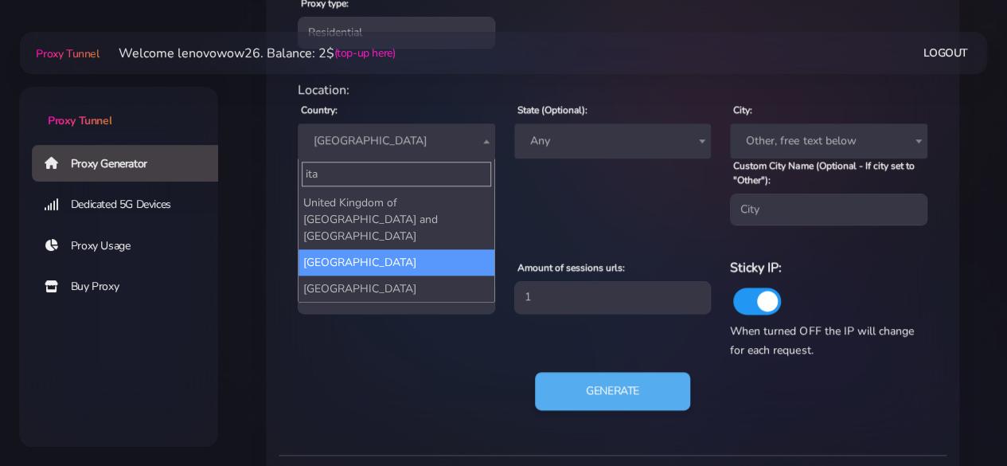
select select "IT"
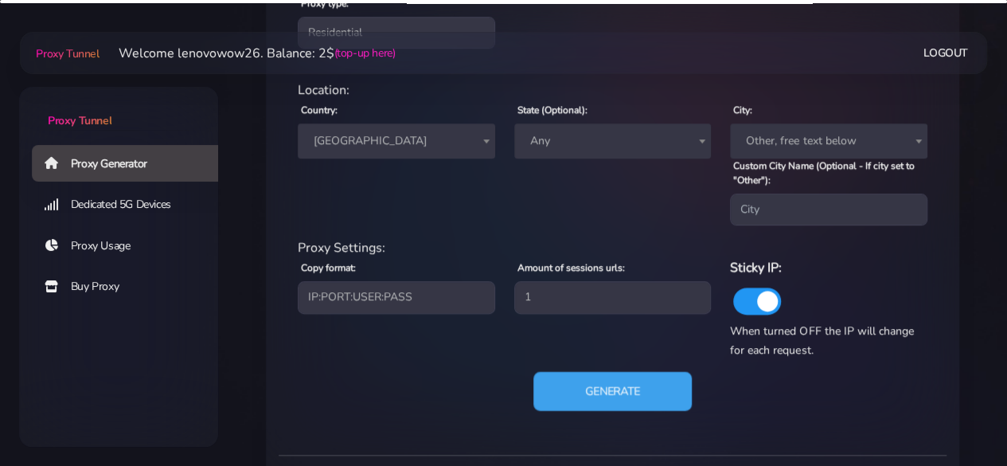
click at [602, 377] on button "Generate" at bounding box center [613, 391] width 158 height 39
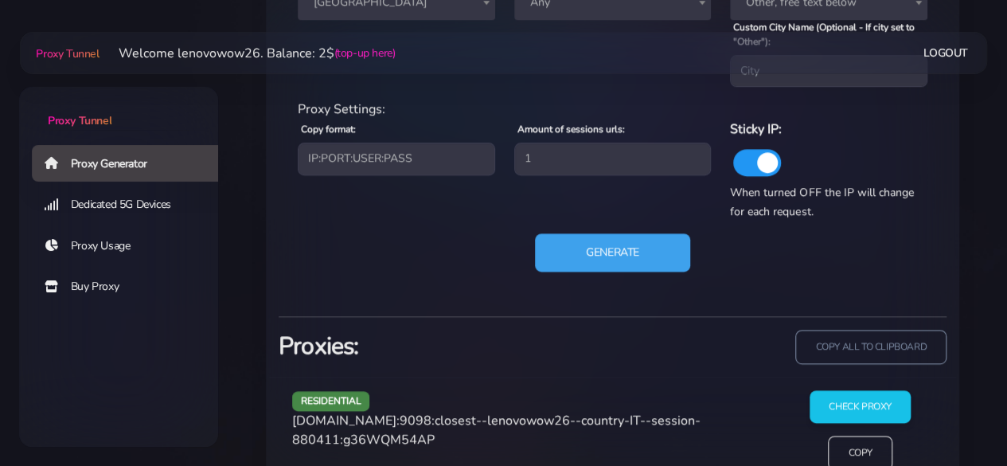
scroll to position [870, 0]
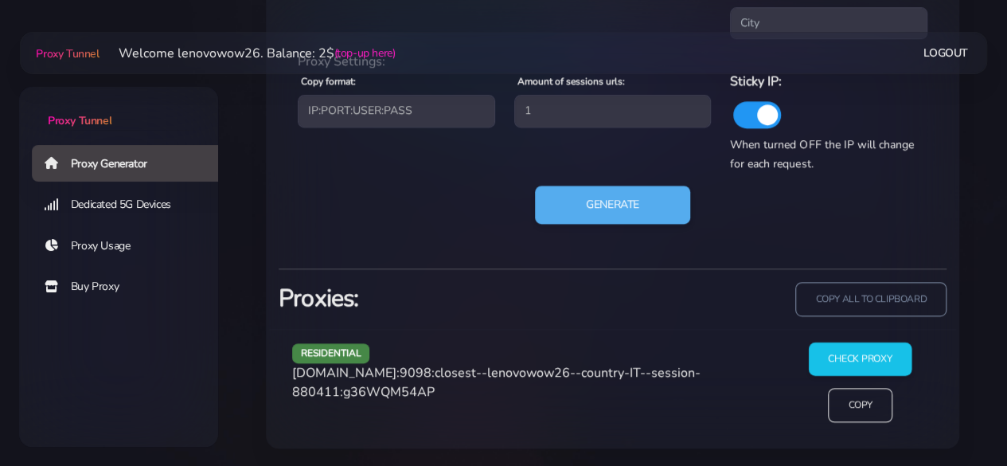
click at [823, 361] on input "Check Proxy" at bounding box center [860, 358] width 103 height 33
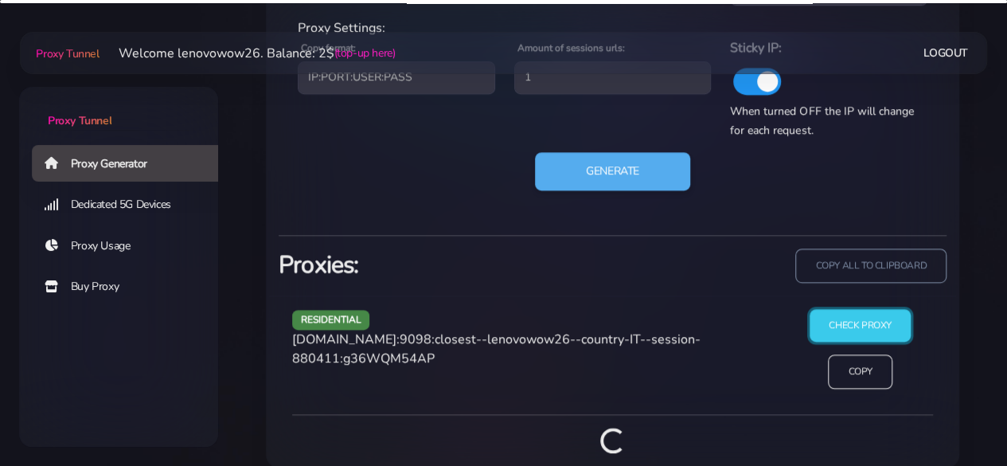
scroll to position [922, 0]
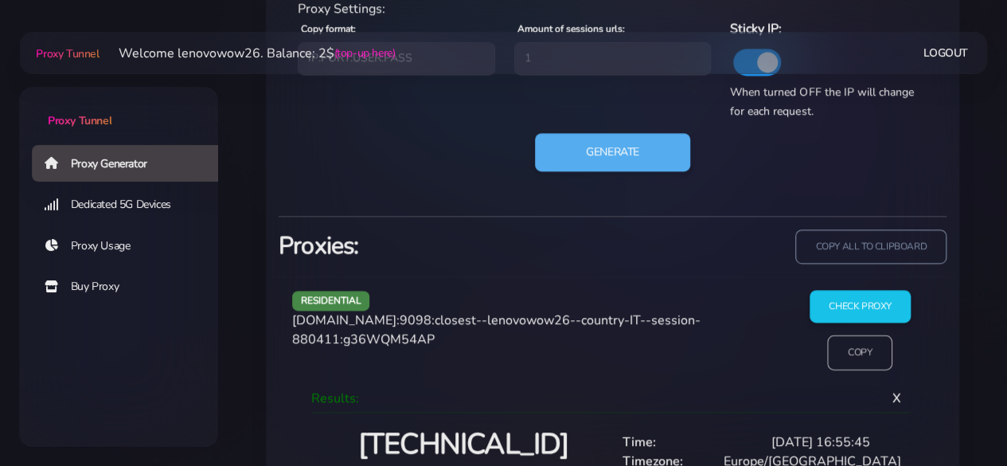
click at [843, 364] on input "Copy" at bounding box center [860, 352] width 65 height 35
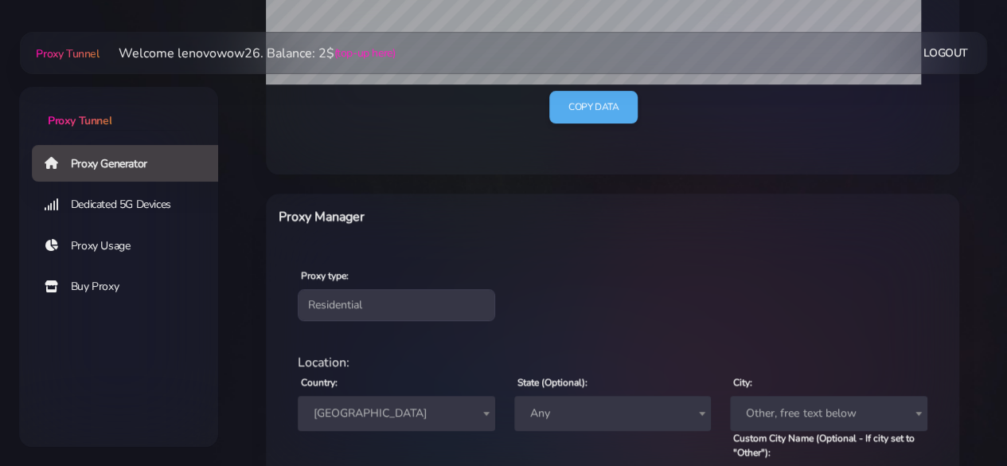
scroll to position [444, 0]
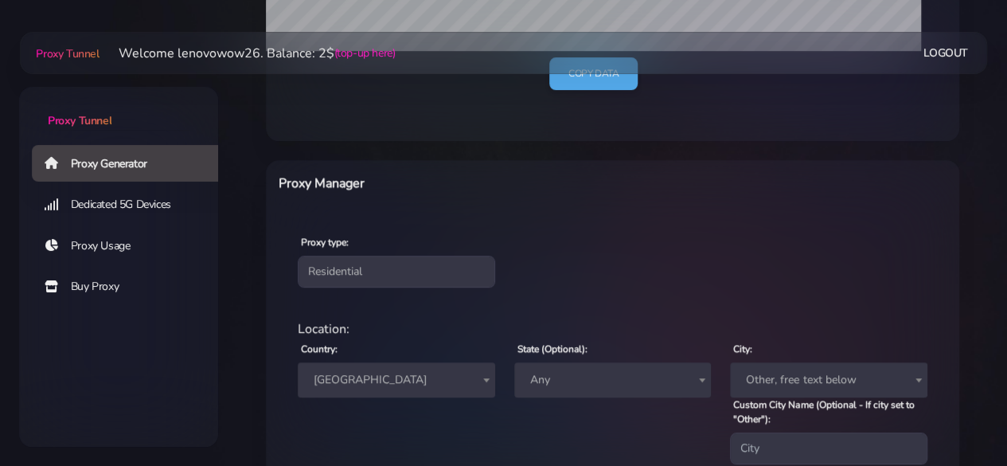
click at [394, 379] on span "[GEOGRAPHIC_DATA]" at bounding box center [396, 380] width 178 height 22
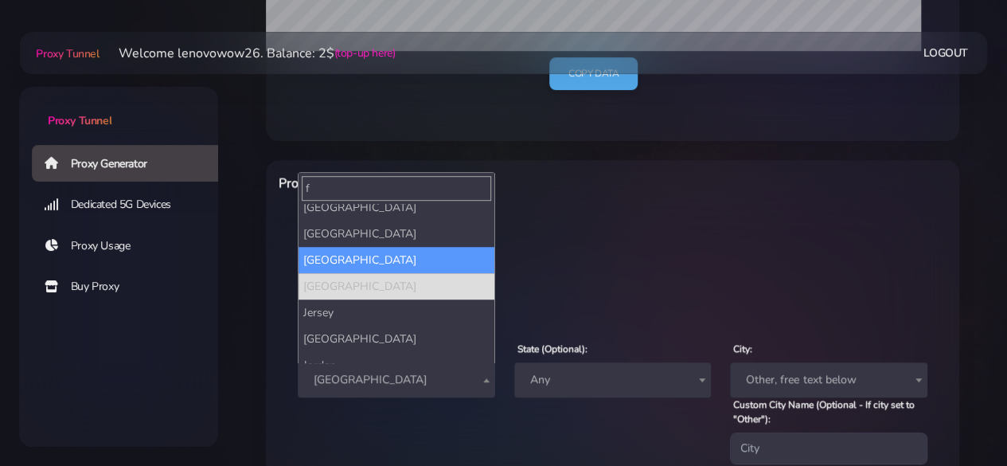
scroll to position [0, 0]
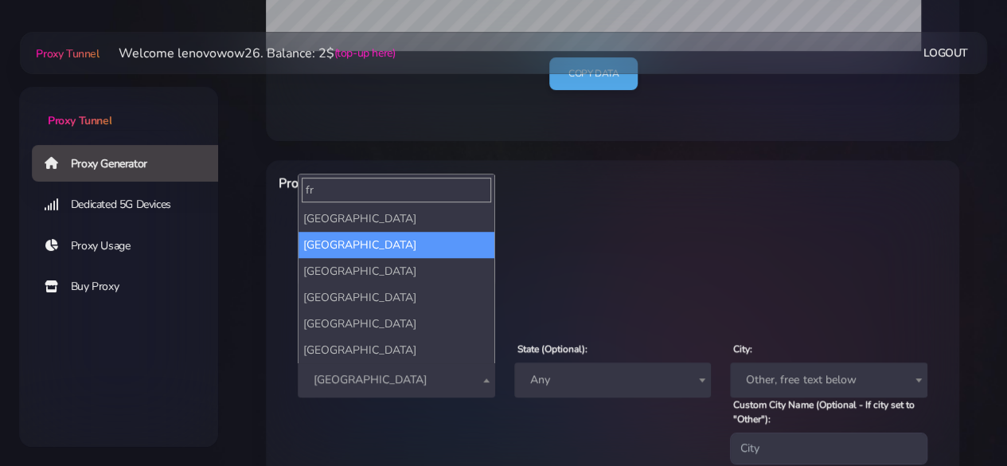
type input "fr"
select select "FR"
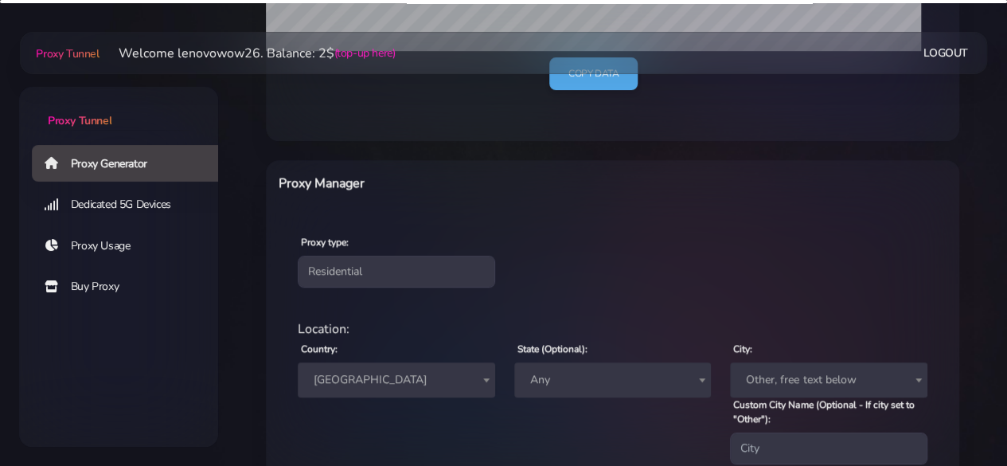
scroll to position [842, 0]
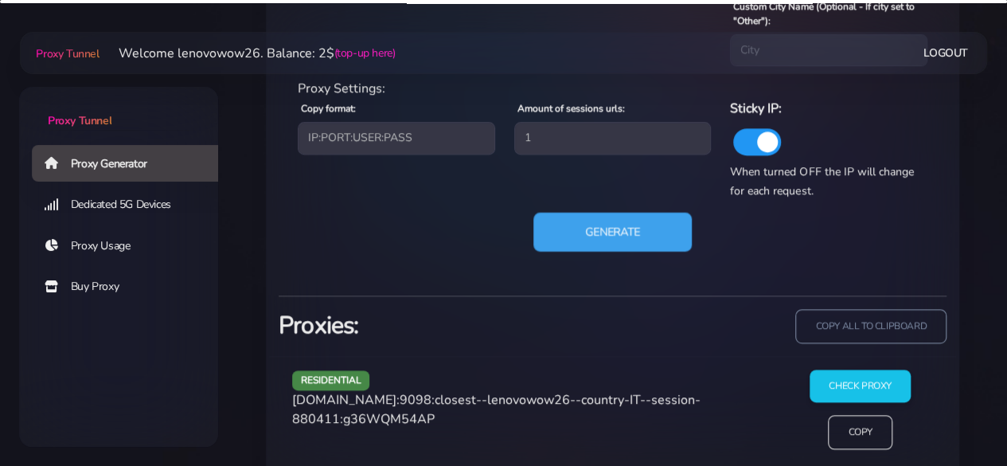
click at [634, 227] on button "Generate" at bounding box center [613, 232] width 158 height 39
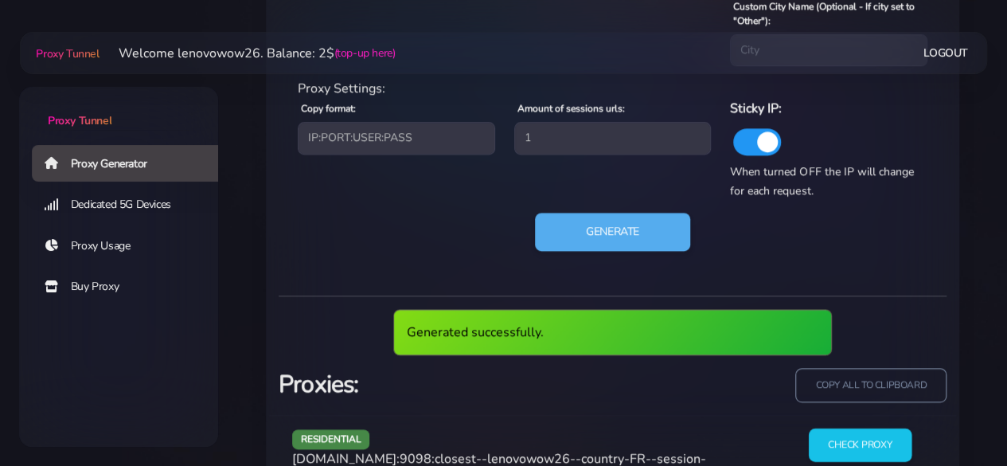
click at [858, 432] on input "Check Proxy" at bounding box center [860, 444] width 103 height 33
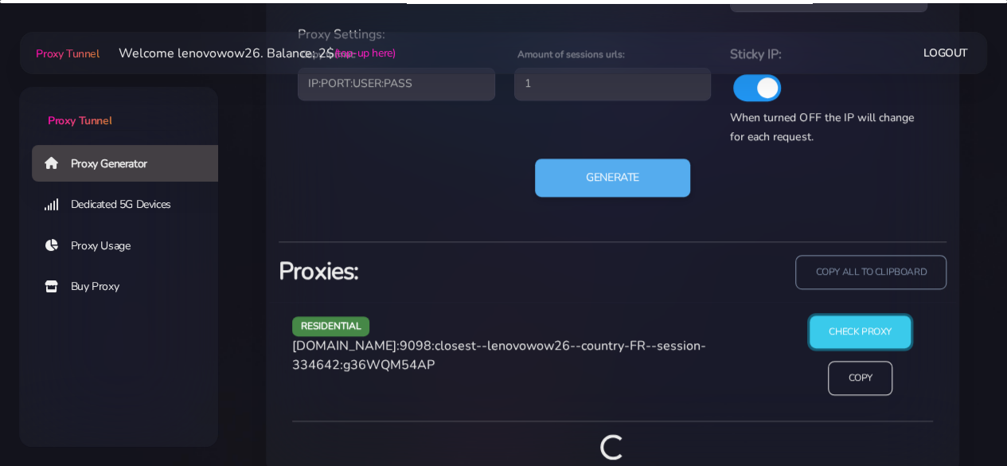
scroll to position [922, 0]
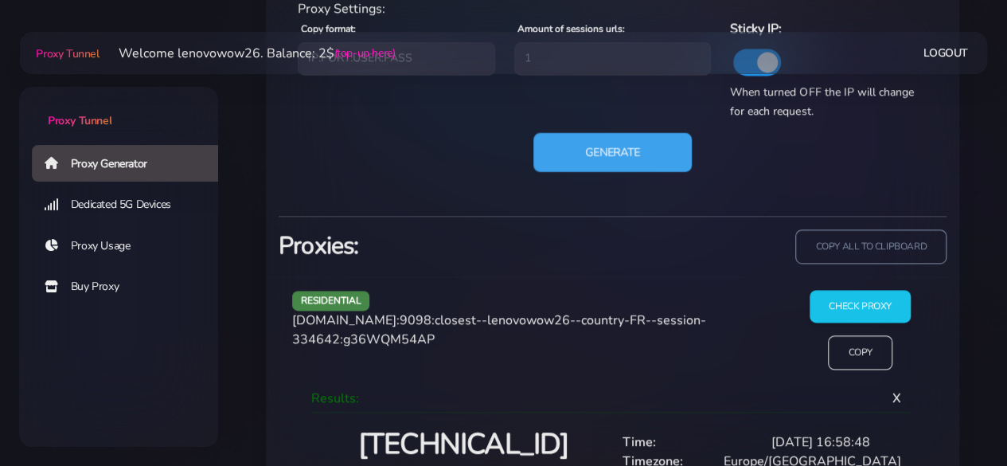
click at [651, 154] on button "Generate" at bounding box center [613, 152] width 158 height 39
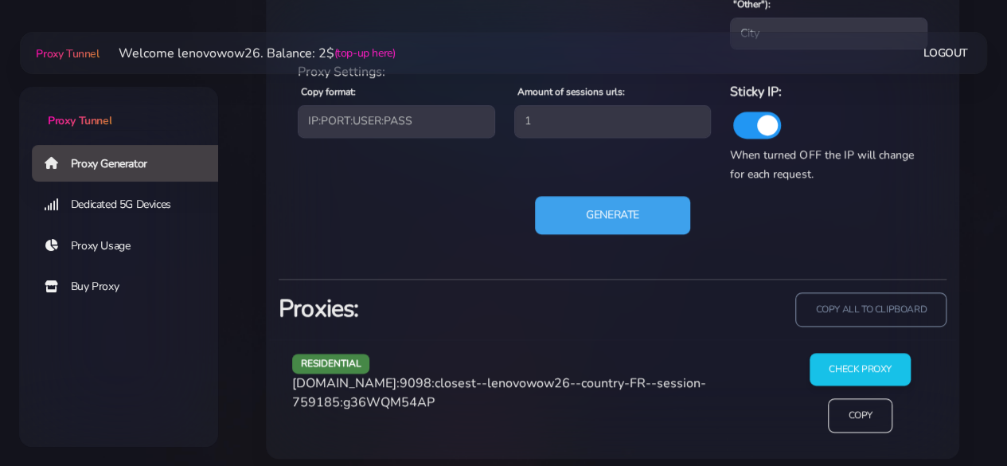
scroll to position [870, 0]
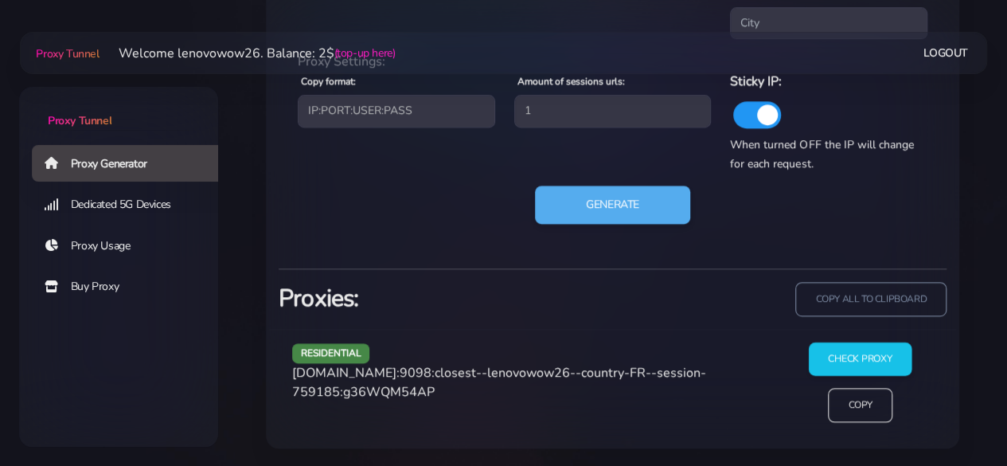
click at [876, 359] on input "Check Proxy" at bounding box center [860, 358] width 103 height 33
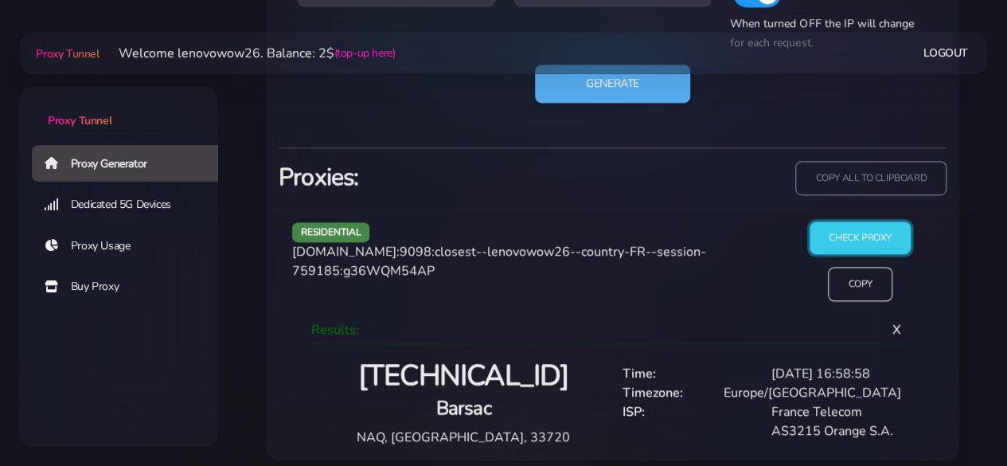
scroll to position [1002, 0]
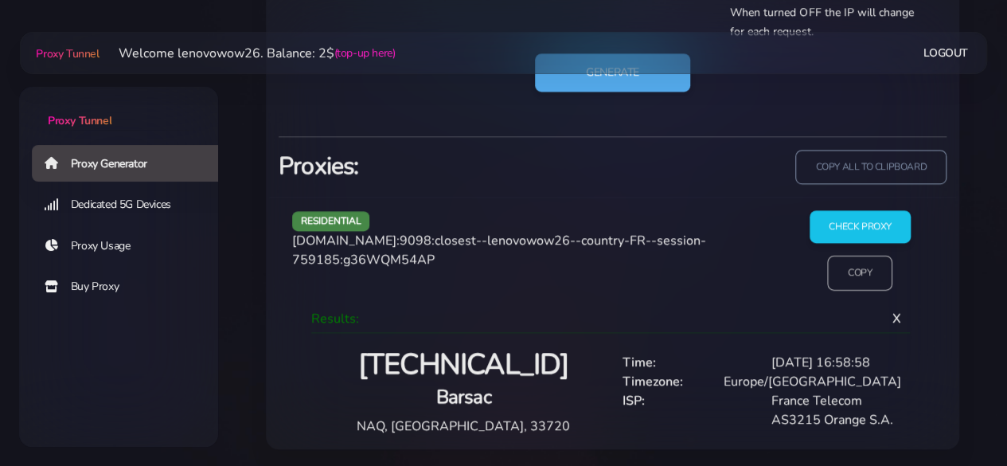
click at [840, 275] on input "Copy" at bounding box center [860, 273] width 65 height 35
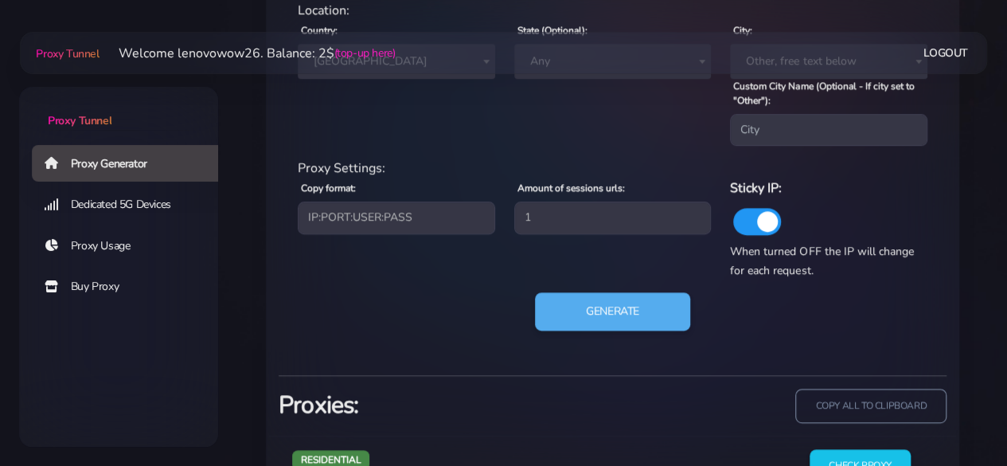
scroll to position [683, 0]
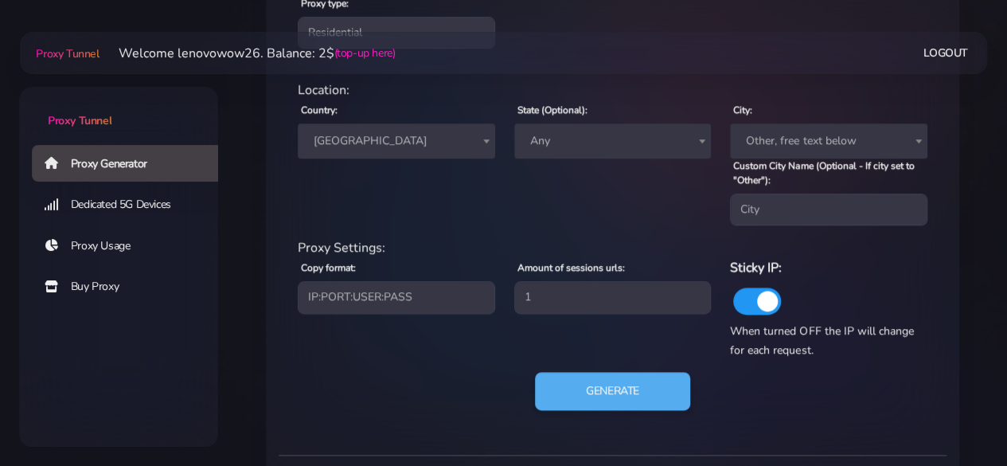
click at [357, 147] on span "[GEOGRAPHIC_DATA]" at bounding box center [396, 141] width 178 height 22
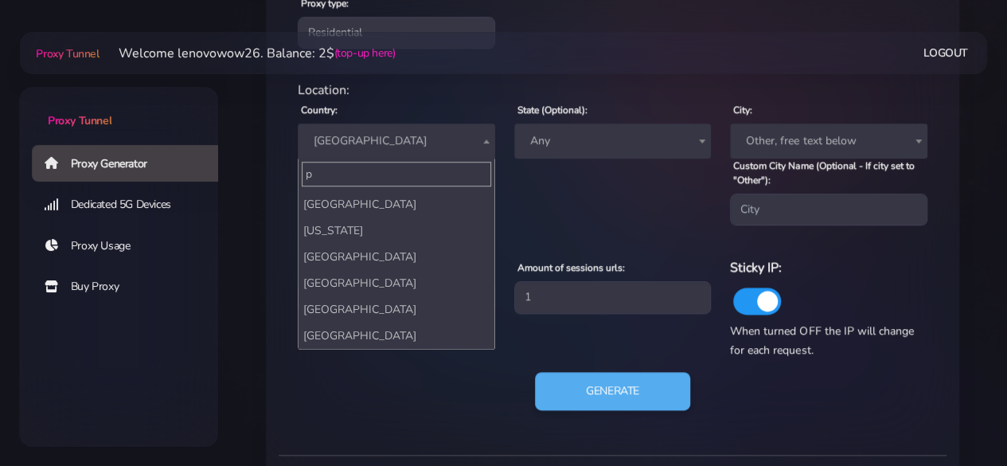
scroll to position [0, 0]
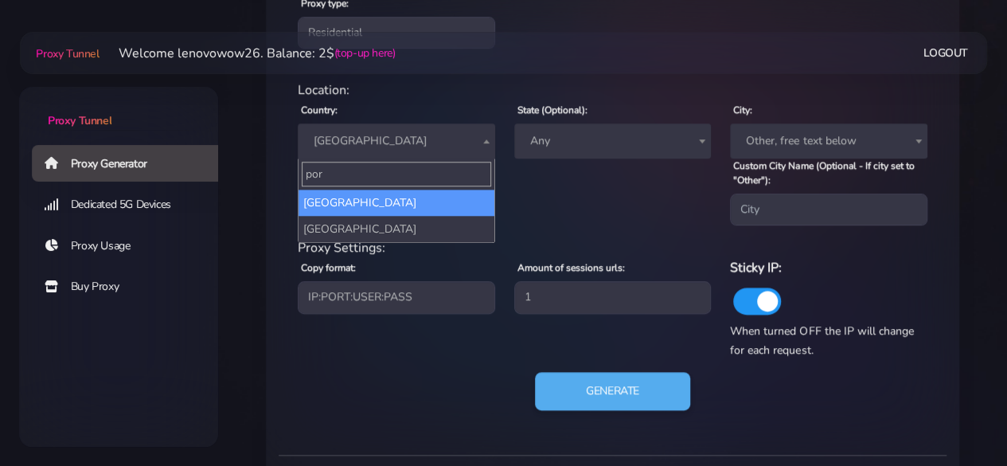
type input "por"
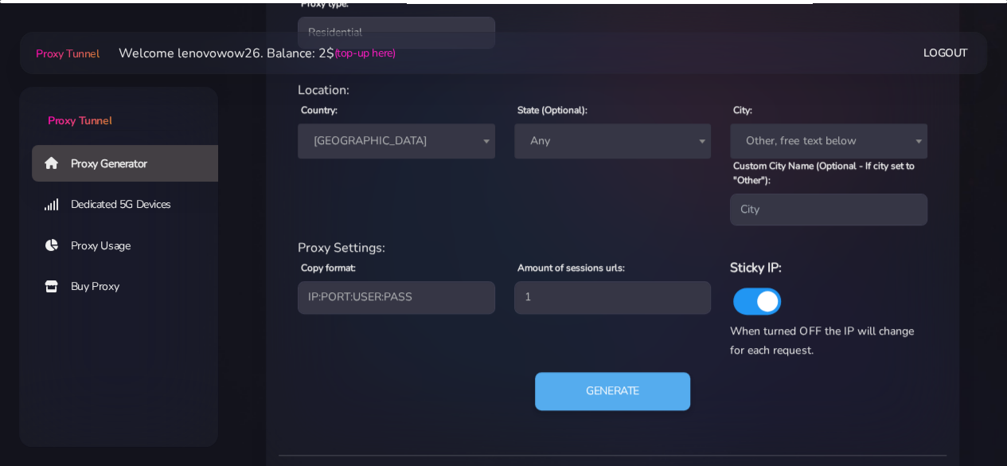
select select "PT"
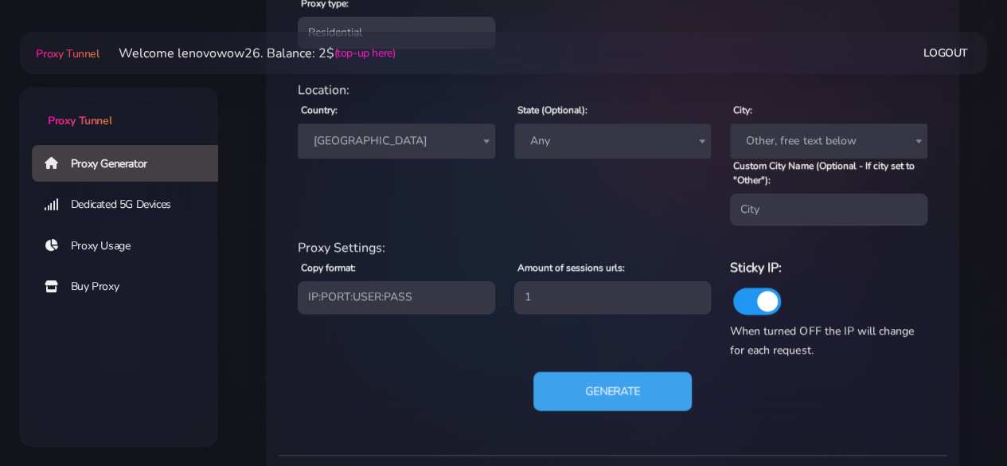
click at [612, 393] on button "Generate" at bounding box center [613, 391] width 158 height 39
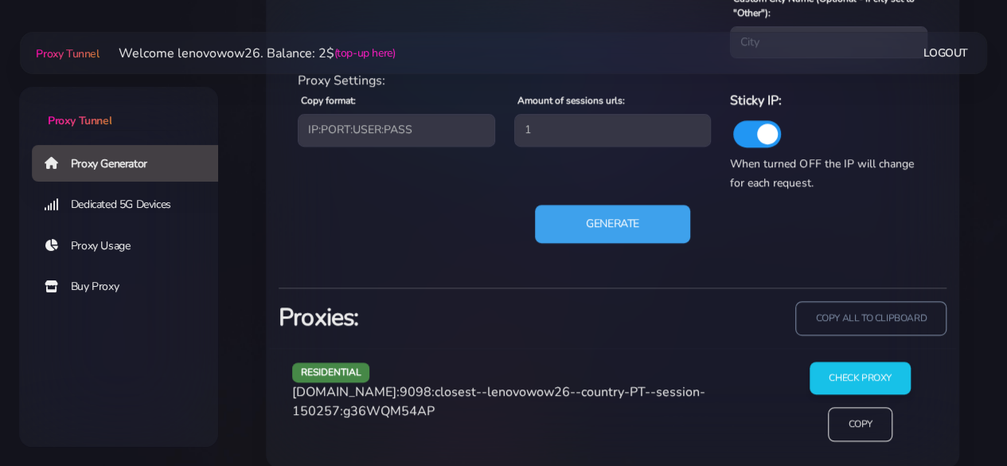
scroll to position [870, 0]
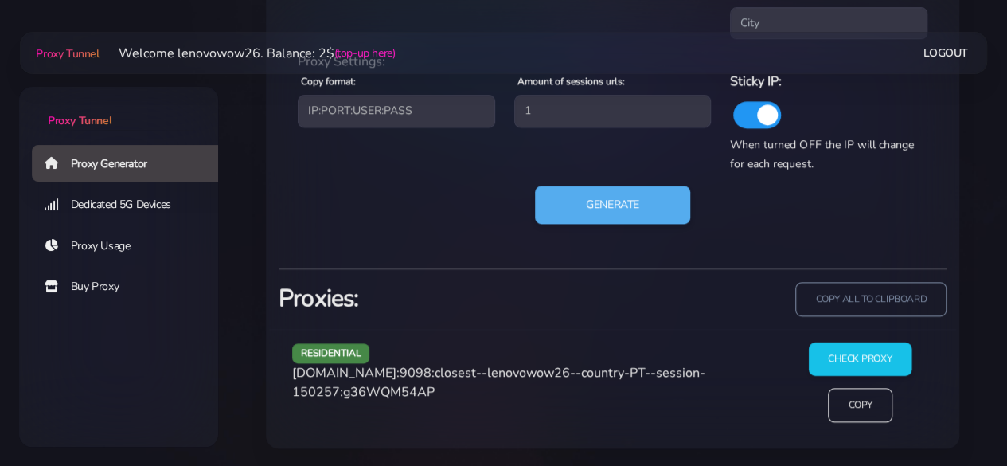
click at [826, 362] on input "Check Proxy" at bounding box center [860, 358] width 103 height 33
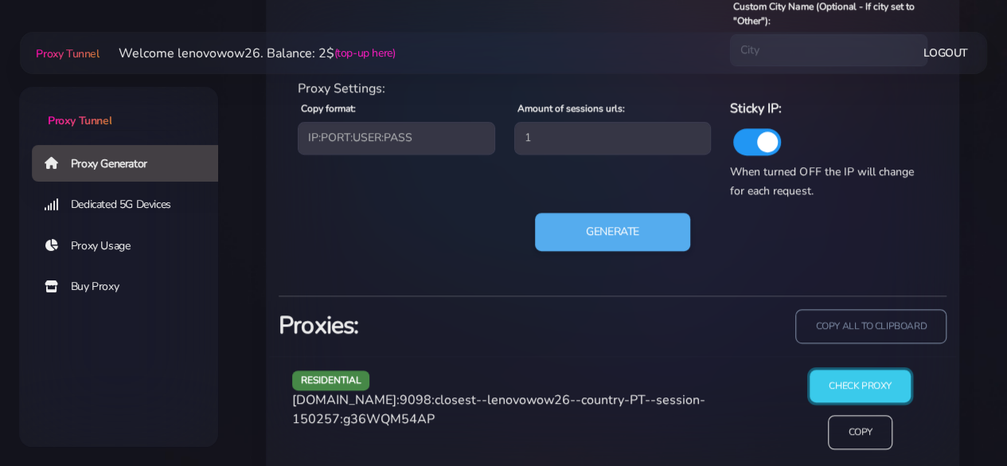
scroll to position [1053, 0]
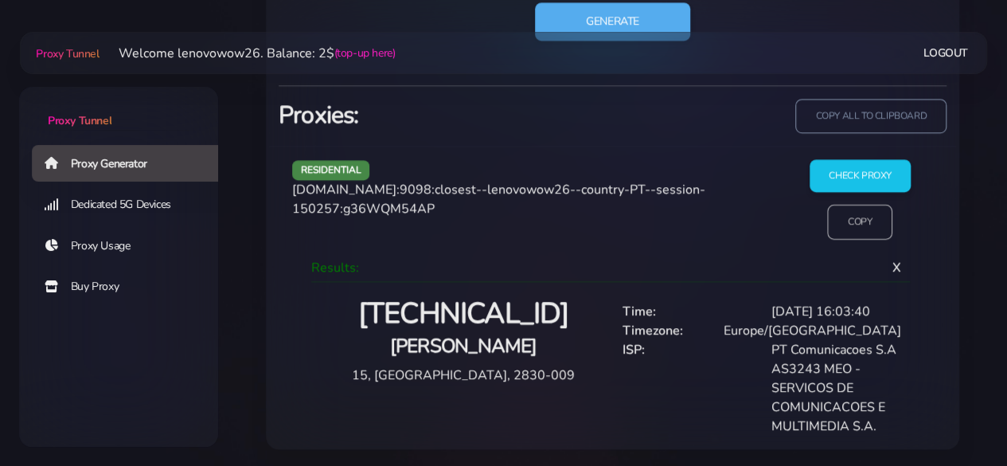
click at [850, 233] on input "Copy" at bounding box center [860, 222] width 65 height 35
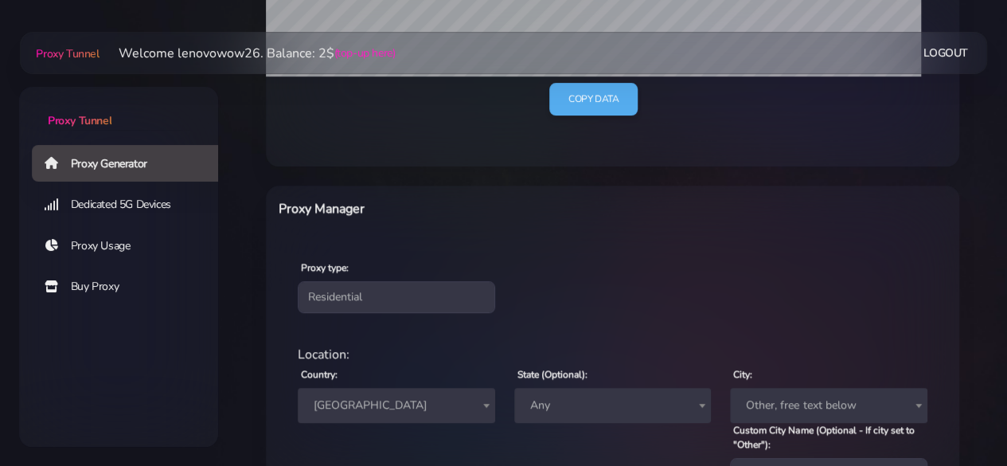
scroll to position [416, 0]
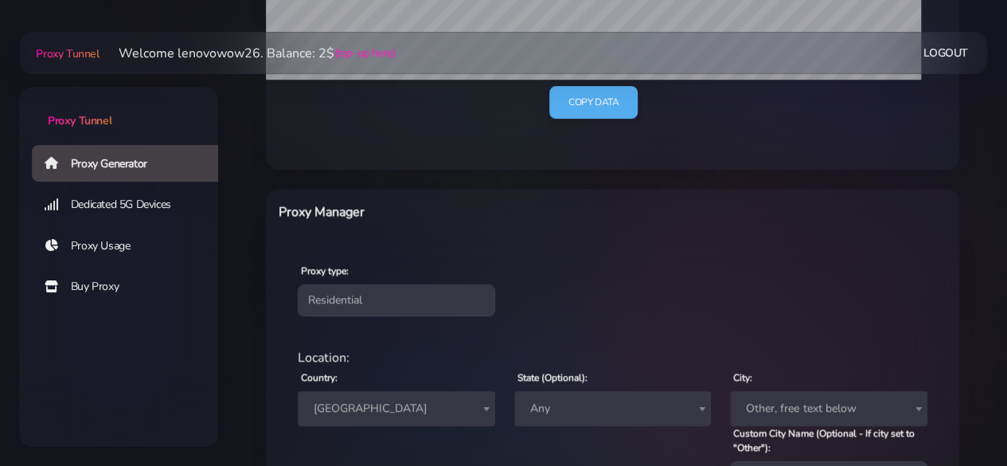
click at [382, 415] on span "[GEOGRAPHIC_DATA]" at bounding box center [396, 408] width 178 height 22
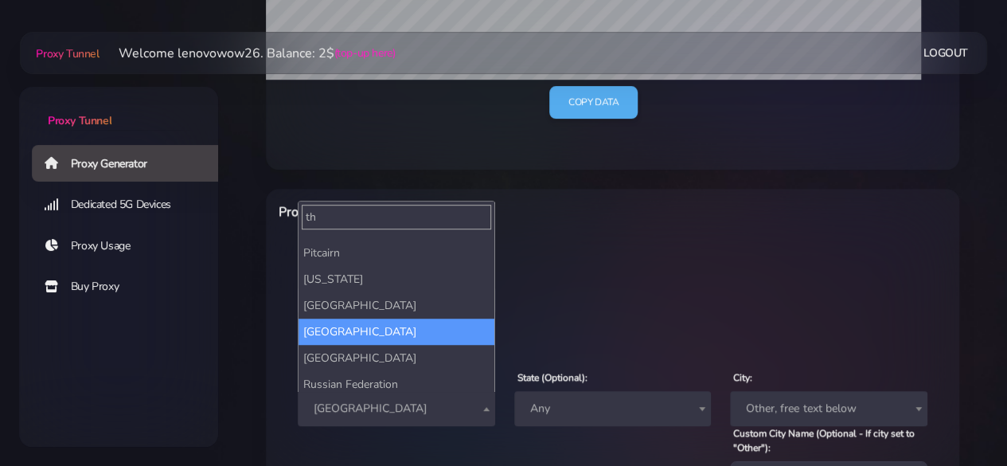
scroll to position [0, 0]
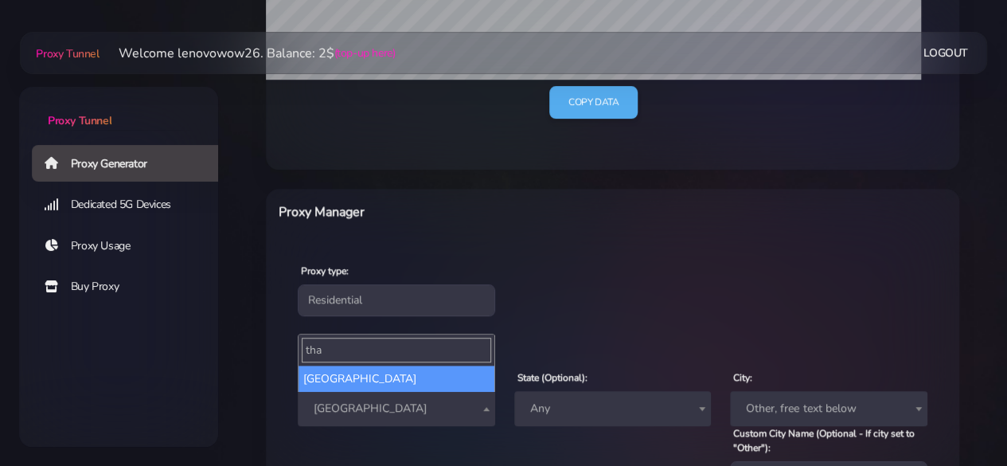
type input "tha"
select select "TH"
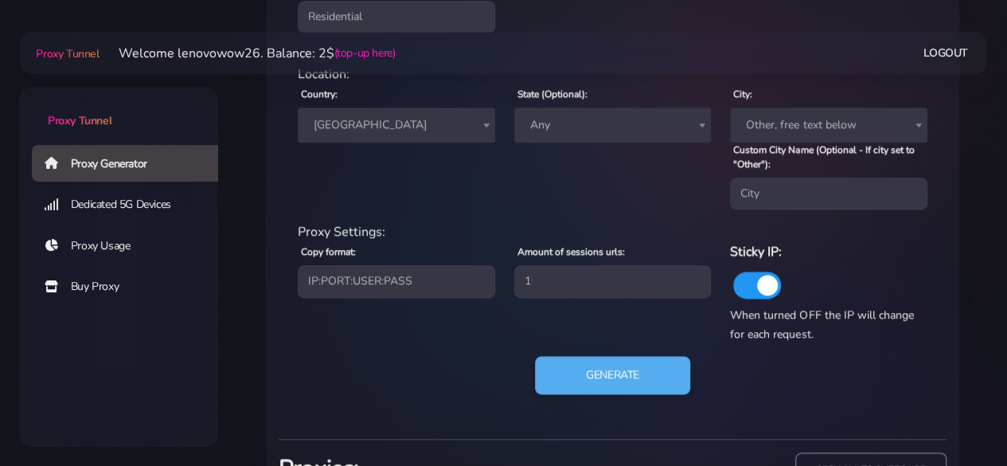
scroll to position [734, 0]
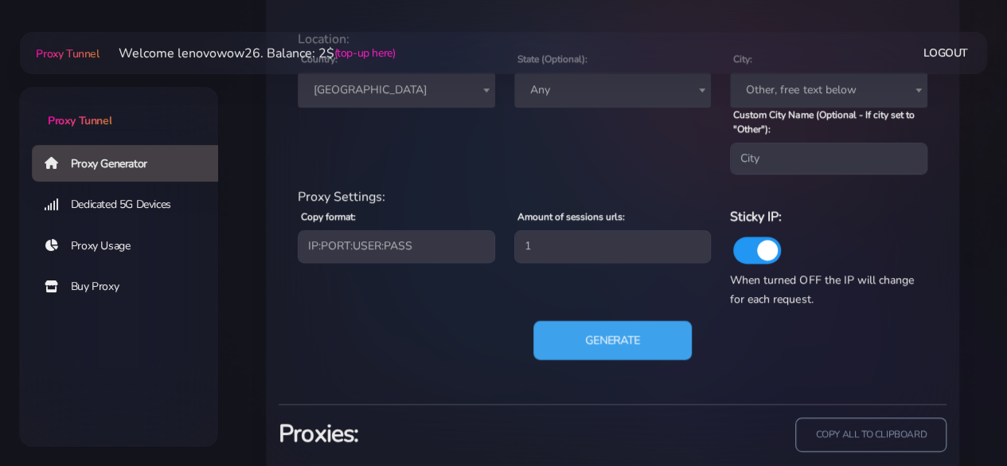
click at [589, 349] on button "Generate" at bounding box center [613, 340] width 158 height 39
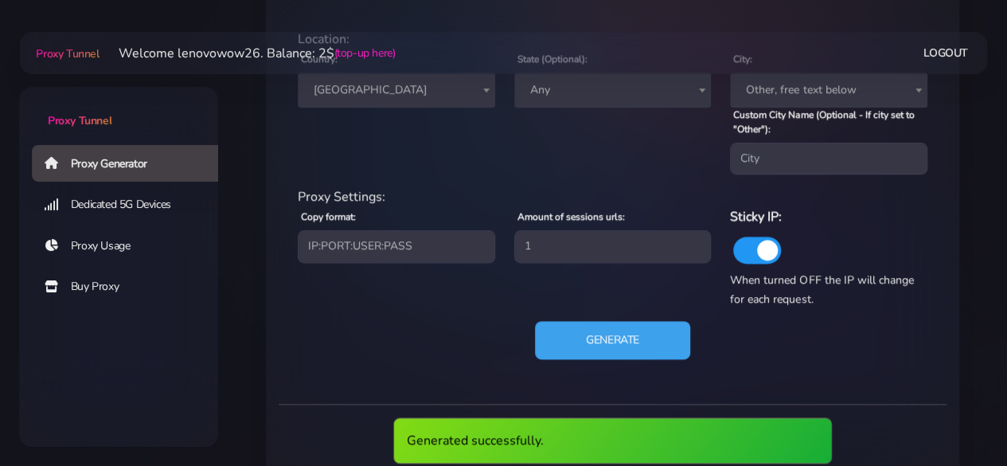
scroll to position [928, 0]
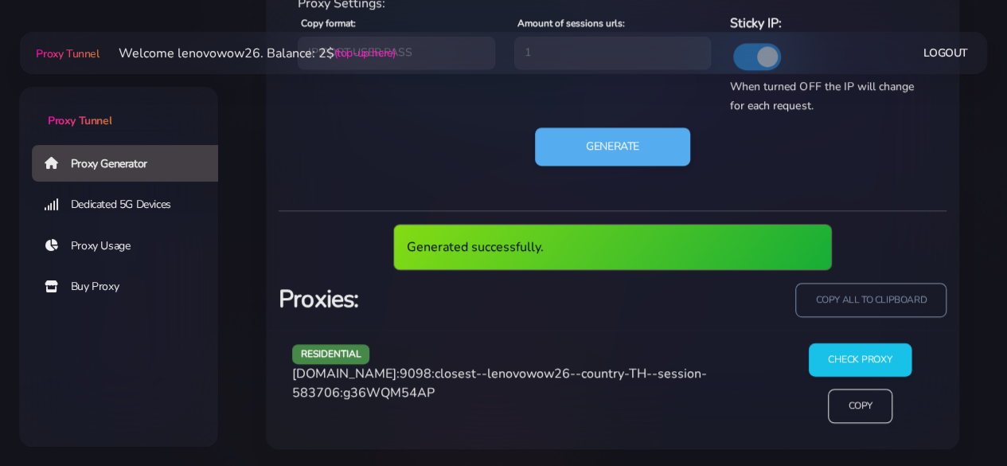
click at [824, 361] on input "Check Proxy" at bounding box center [860, 359] width 103 height 33
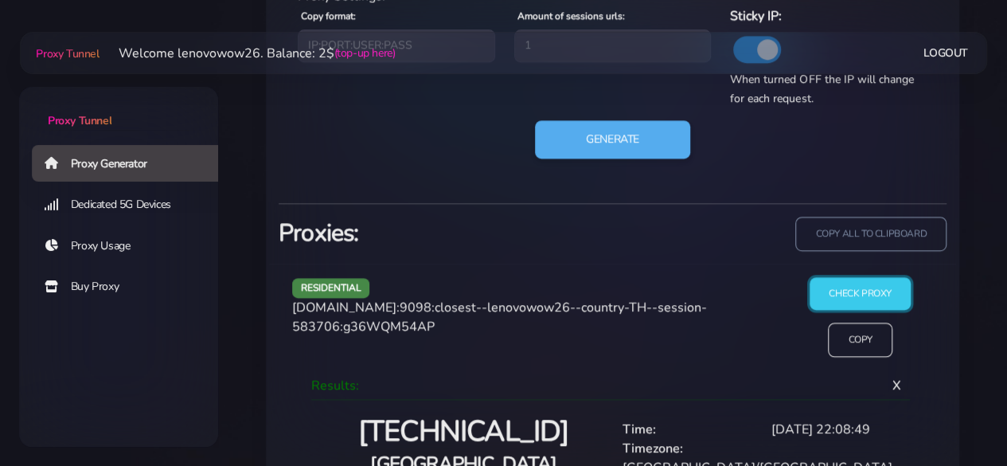
scroll to position [1014, 0]
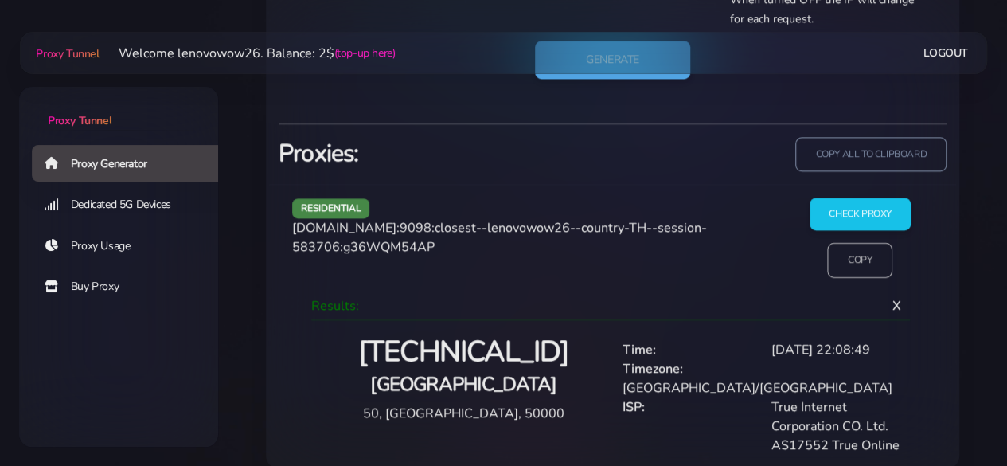
click at [838, 260] on input "Copy" at bounding box center [860, 260] width 65 height 35
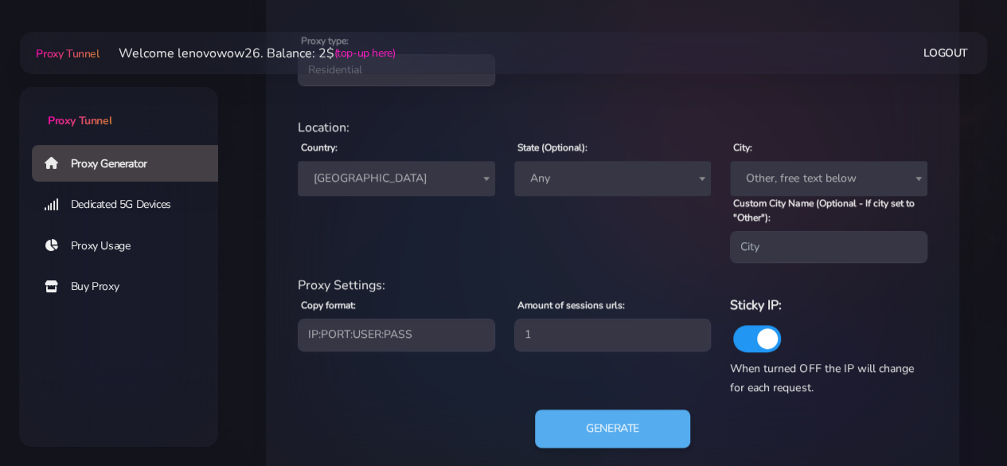
scroll to position [616, 0]
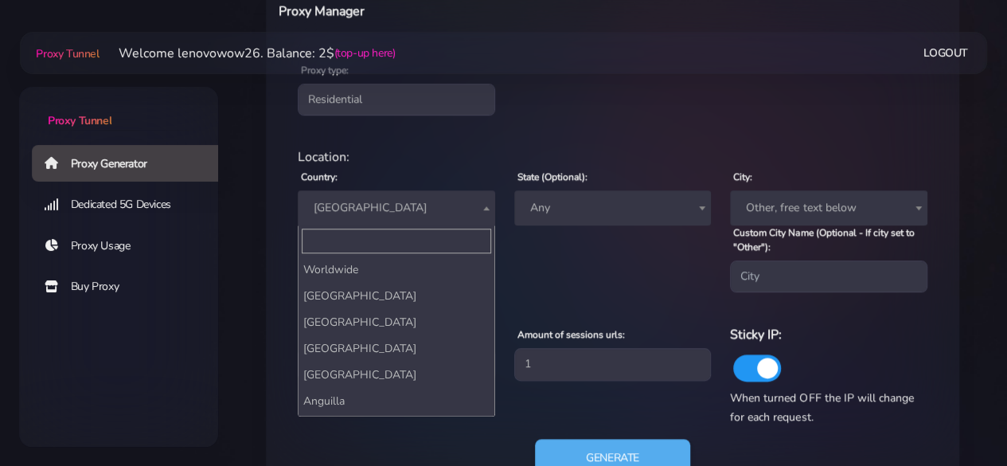
click at [360, 205] on span "[GEOGRAPHIC_DATA]" at bounding box center [396, 208] width 178 height 22
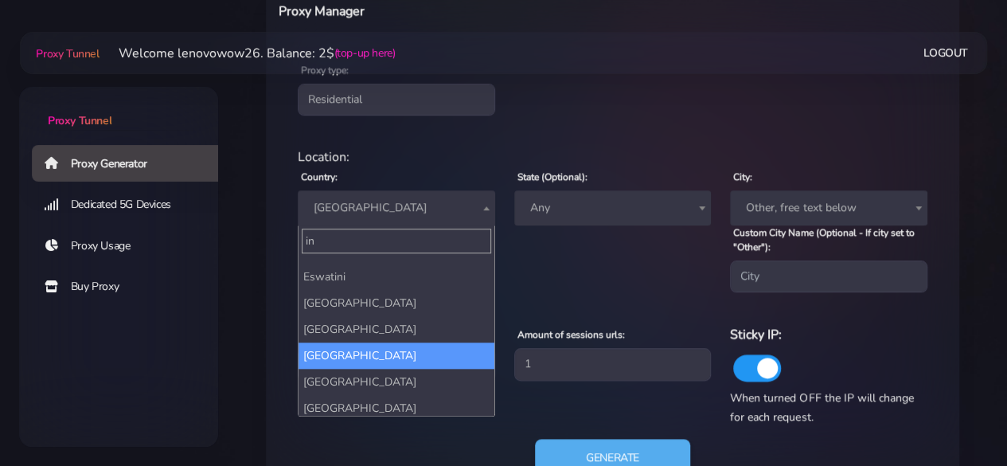
scroll to position [0, 0]
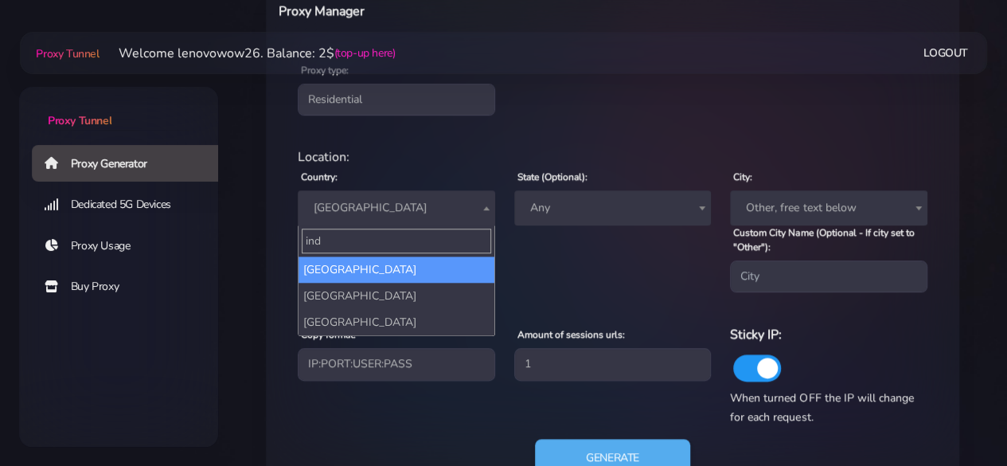
type input "ind"
select select "ID"
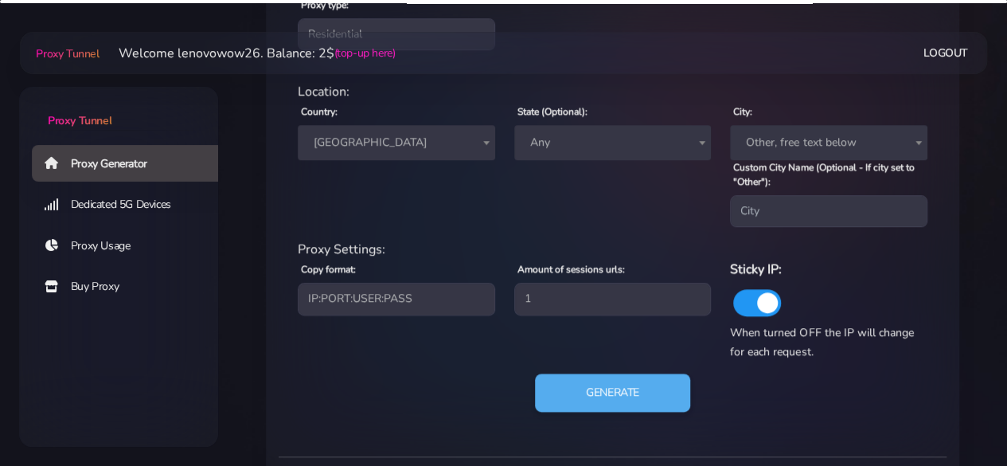
scroll to position [696, 0]
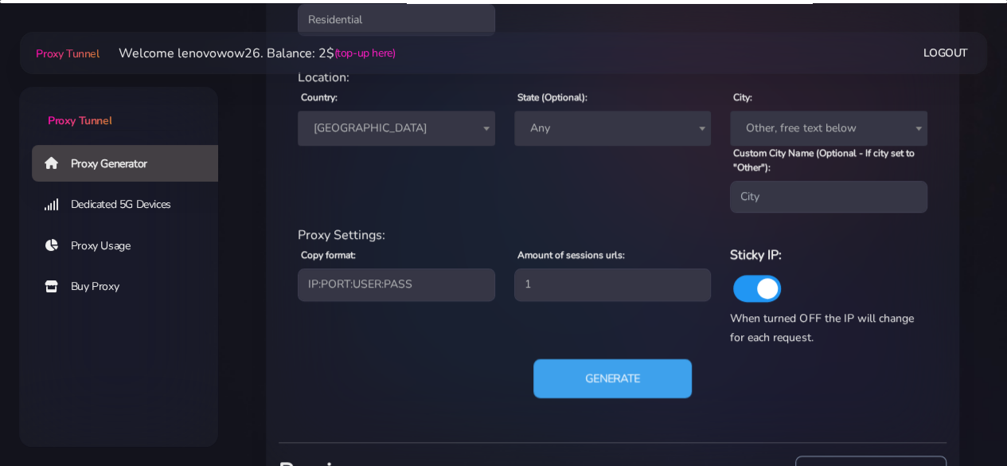
click at [624, 386] on button "Generate" at bounding box center [613, 378] width 158 height 39
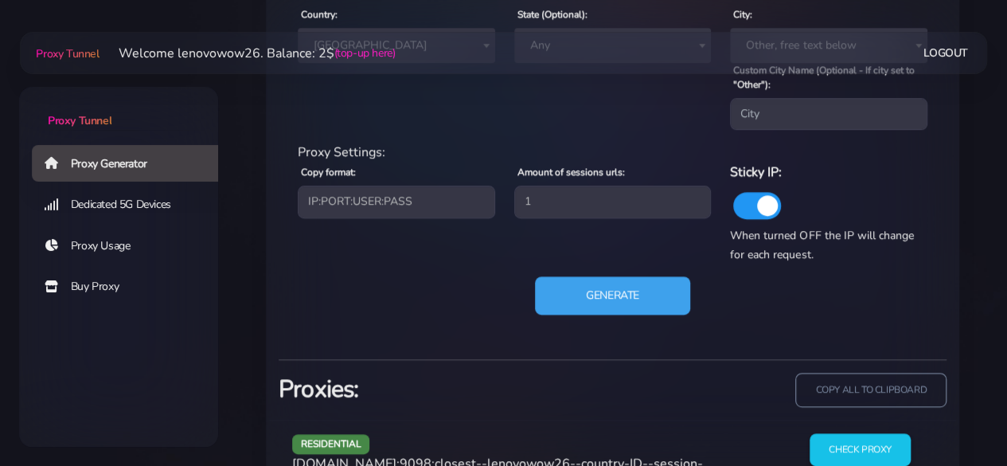
scroll to position [855, 0]
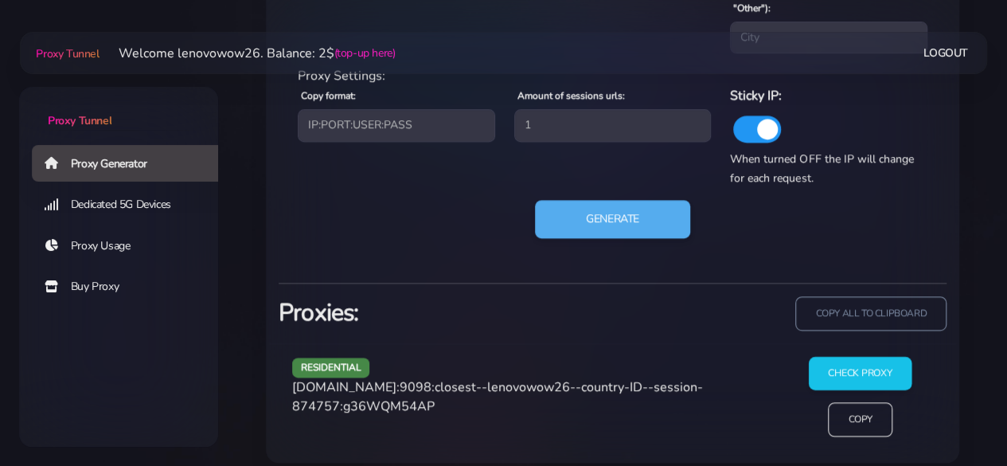
click at [857, 362] on input "Check Proxy" at bounding box center [860, 373] width 103 height 33
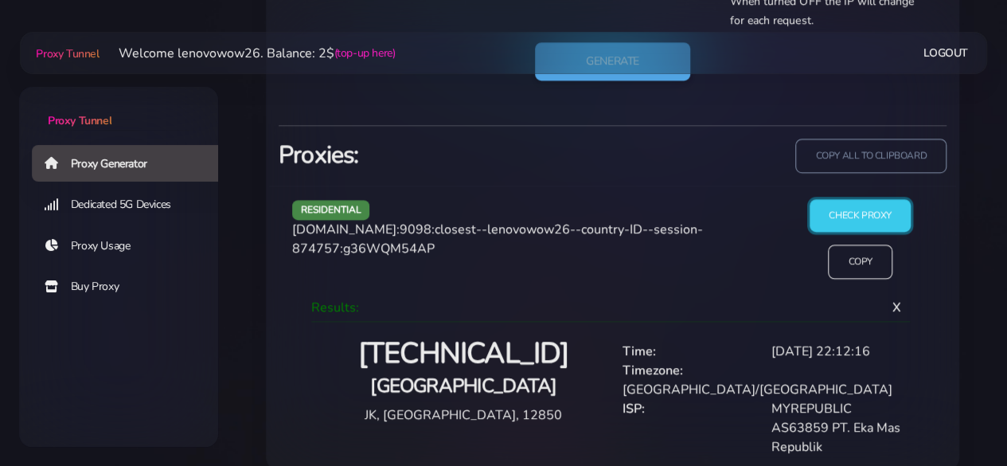
scroll to position [1014, 0]
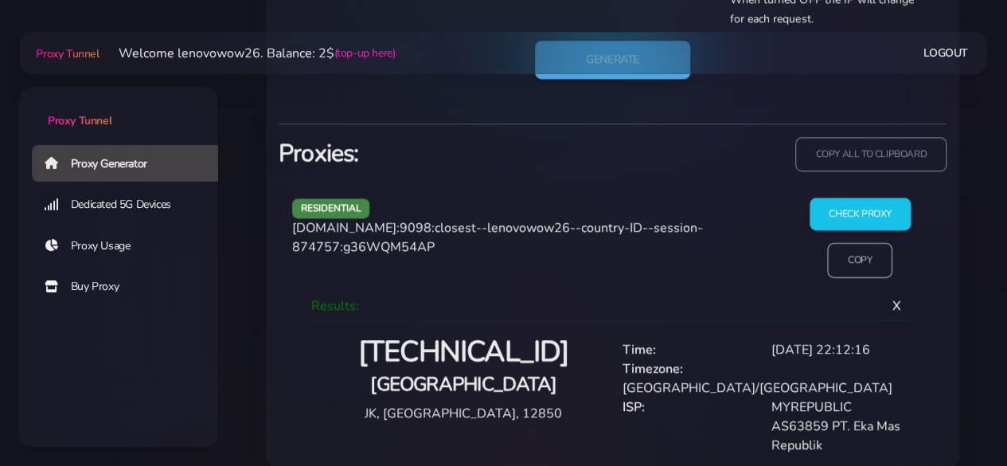
click at [870, 270] on input "Copy" at bounding box center [860, 260] width 65 height 35
